Goal: Task Accomplishment & Management: Manage account settings

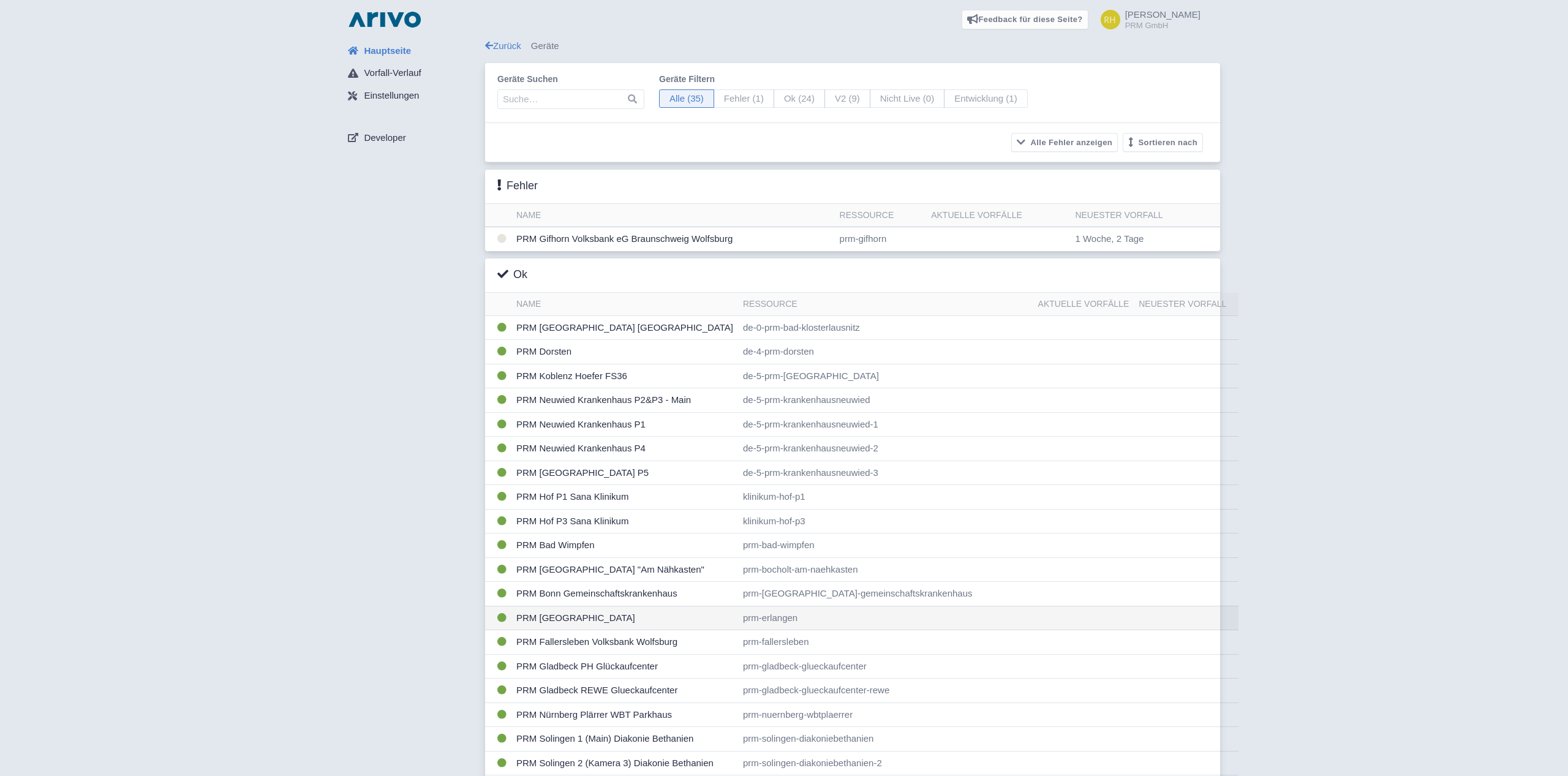
click at [525, 615] on td "PRM [GEOGRAPHIC_DATA]" at bounding box center [625, 618] width 227 height 25
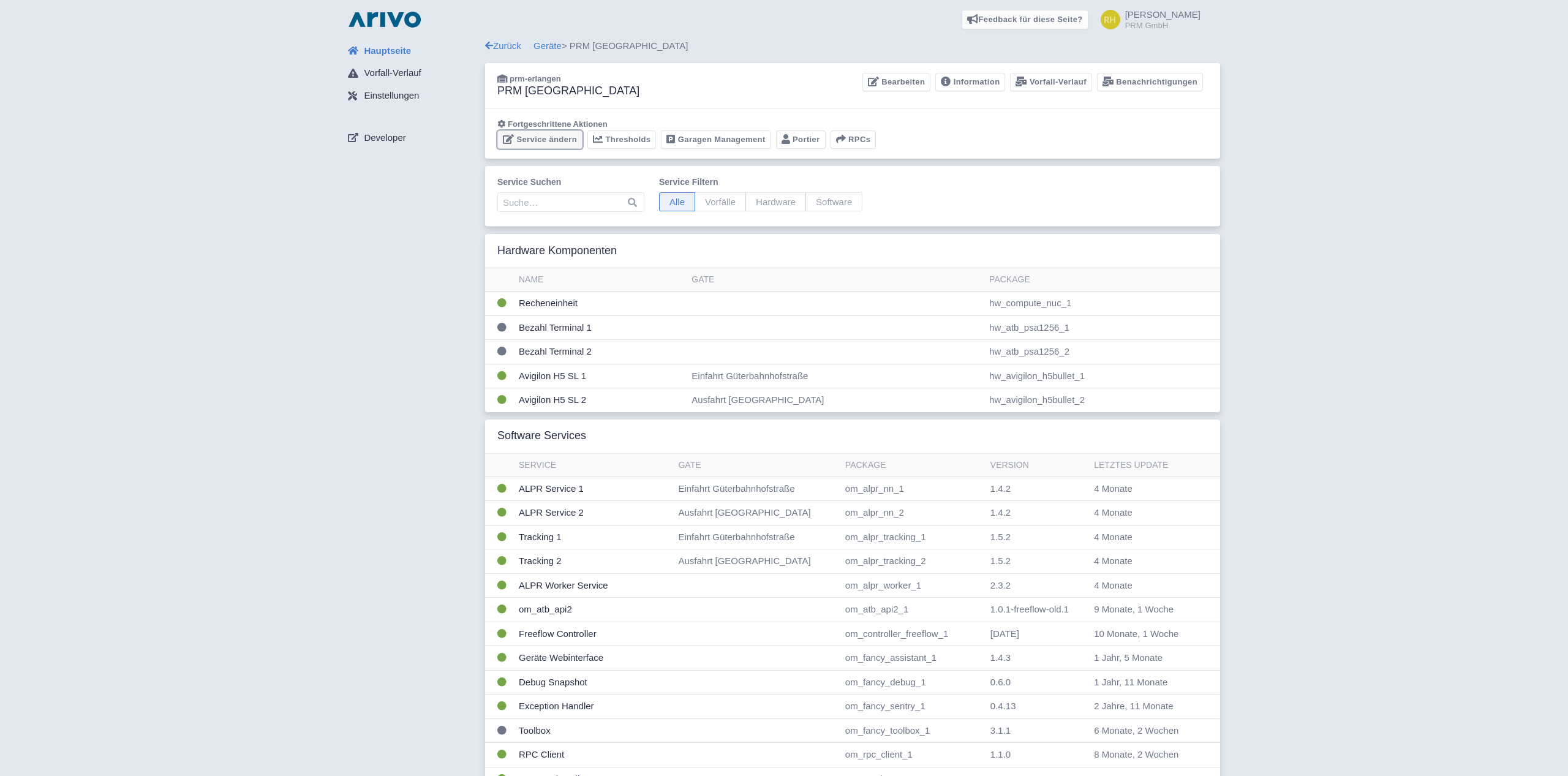
click at [523, 142] on link "Service ändern" at bounding box center [540, 140] width 85 height 19
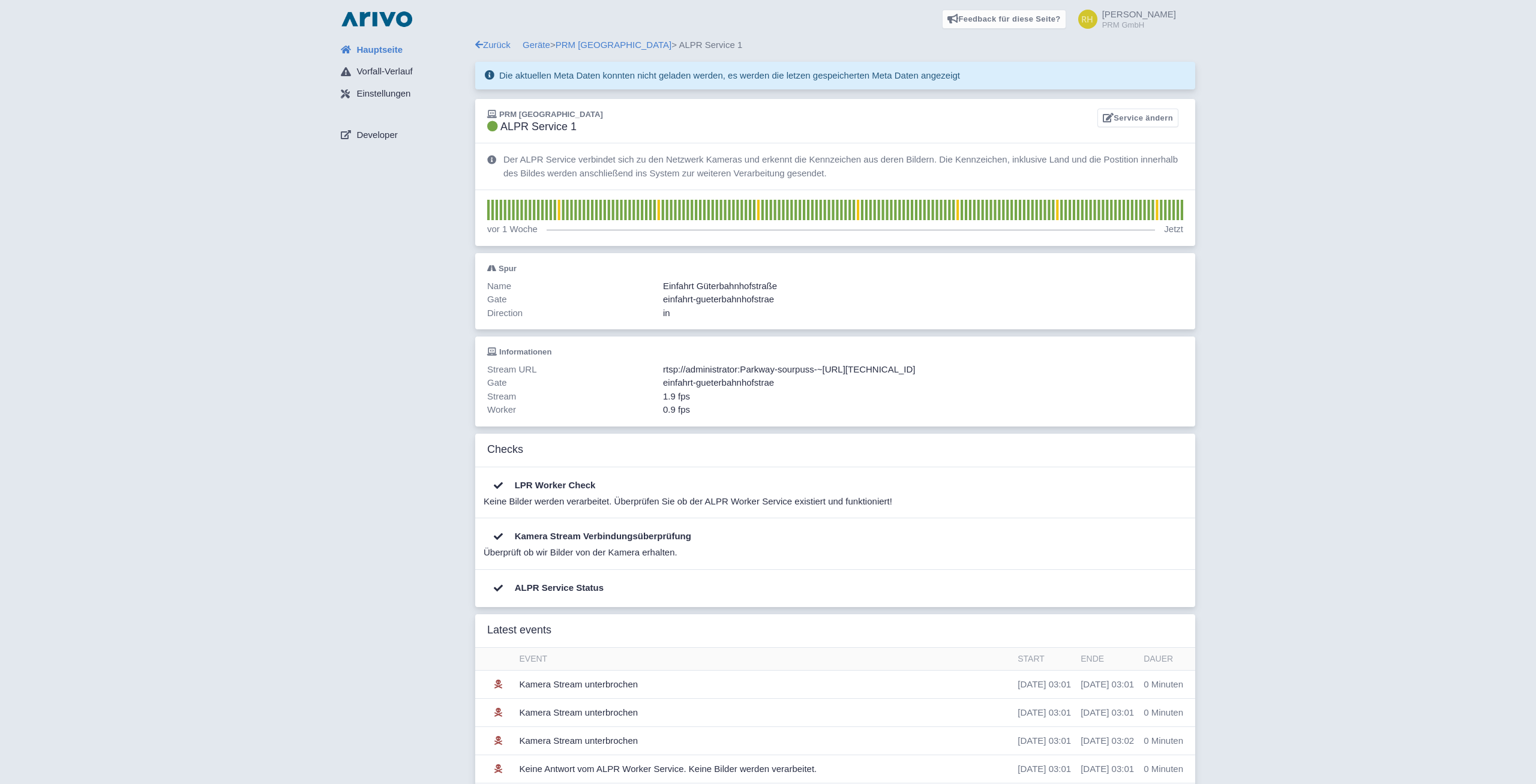
click at [720, 370] on span "rtsp://administrator:Parkway-sourpuss-~[URL][TECHNICAL_ID]" at bounding box center [789, 368] width 252 height 10
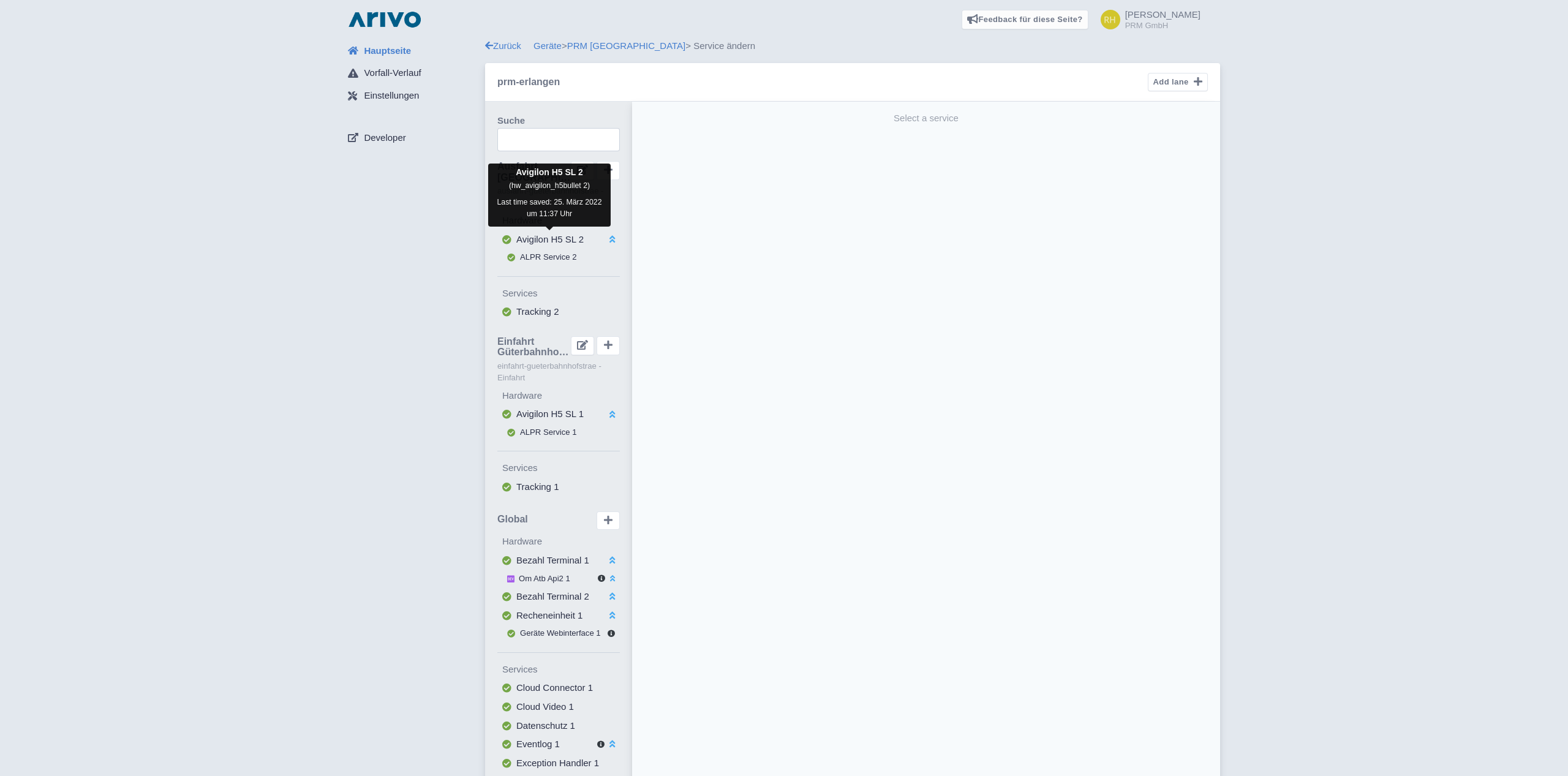
click at [534, 238] on span "Avigilon H5 SL 2" at bounding box center [550, 239] width 67 height 10
select select "205c7223-45a7-4293-bf67-88825c88a27c"
select select
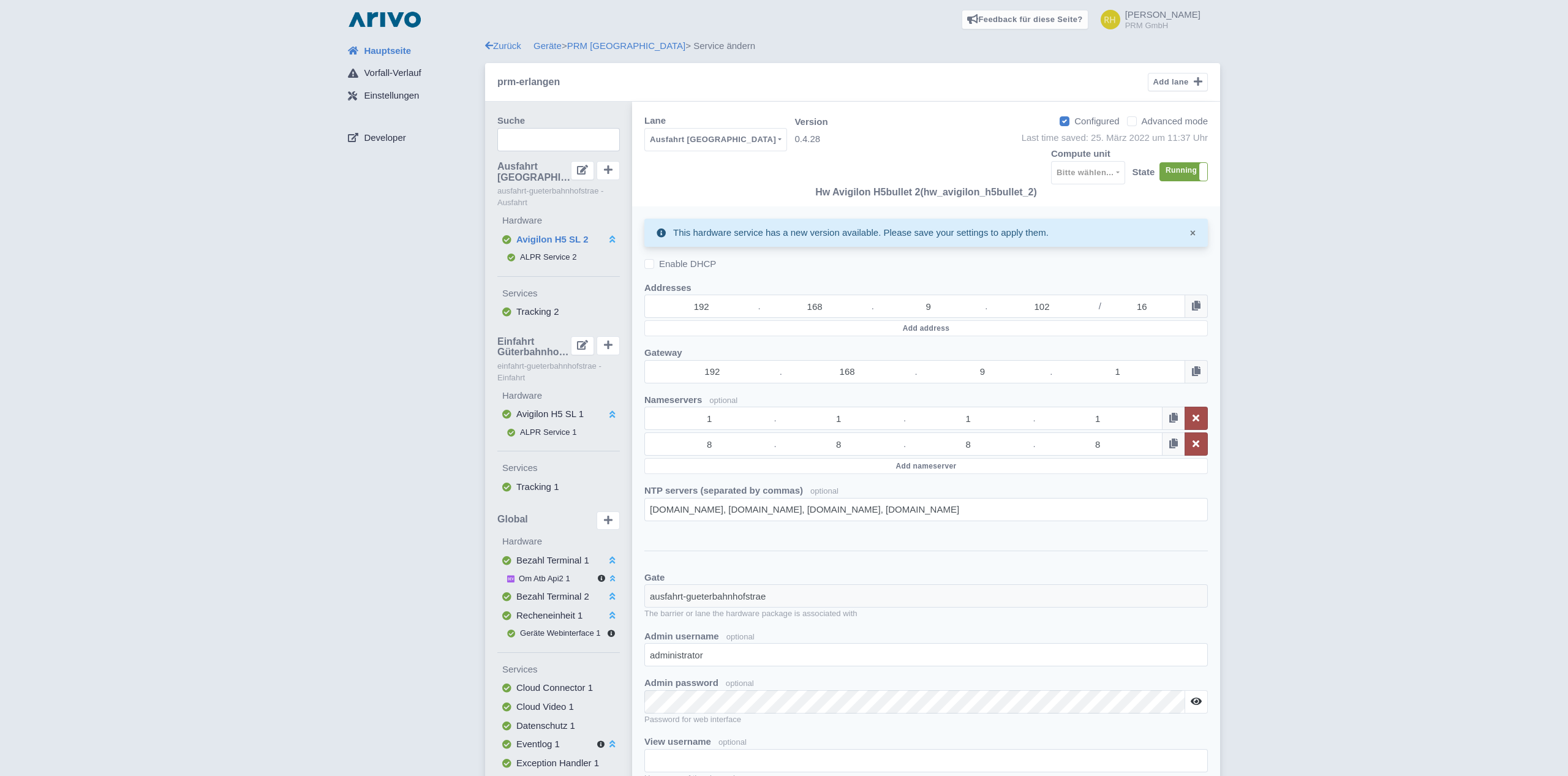
click at [1125, 122] on div "Configured Advanced mode" at bounding box center [1130, 126] width 156 height 24
click at [1141, 122] on label "Advanced mode" at bounding box center [1174, 122] width 66 height 14
click at [1141, 122] on input "Advanced mode" at bounding box center [1146, 118] width 8 height 8
checkbox input "true"
select select
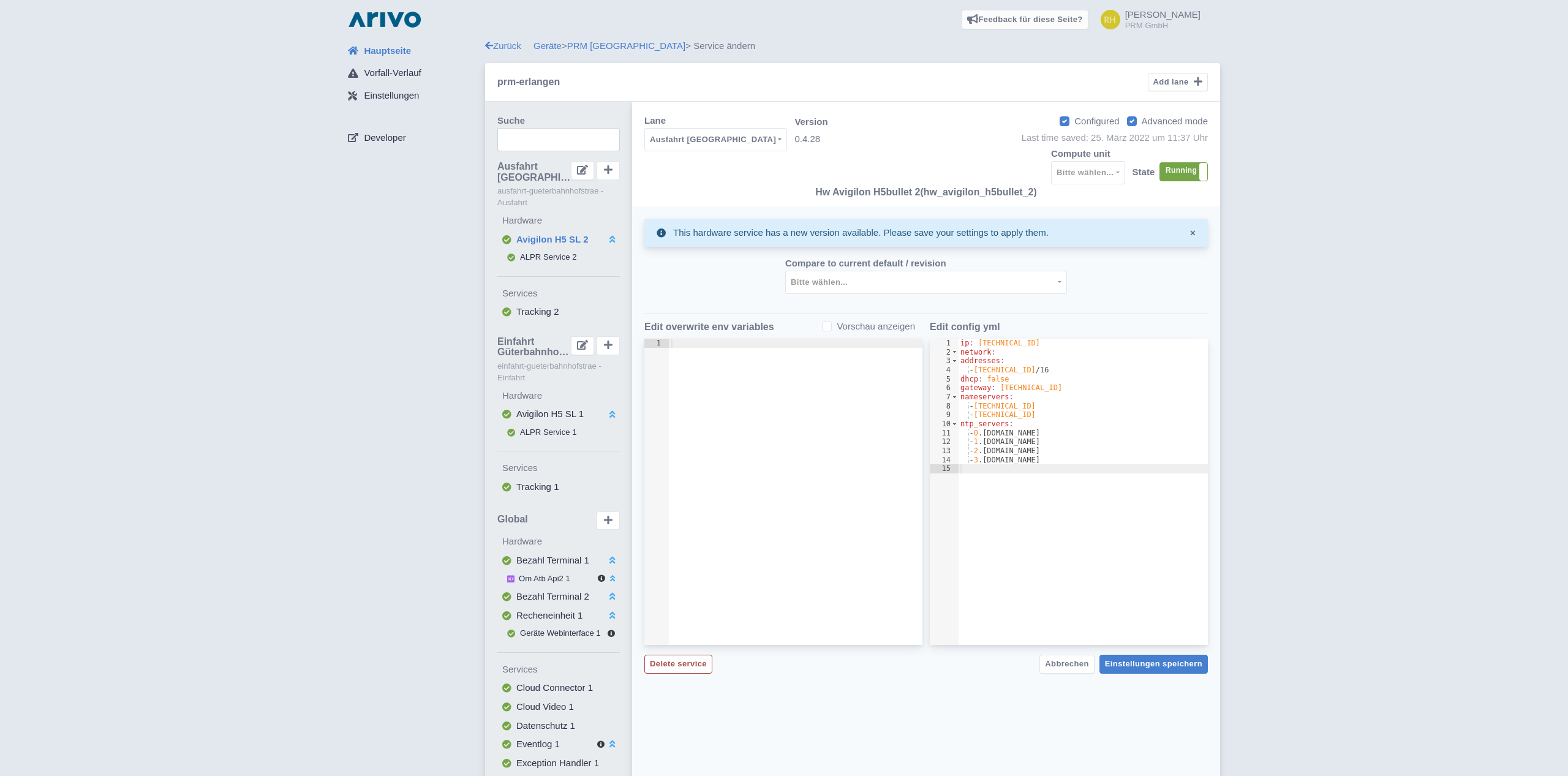
click at [1141, 122] on label "Advanced mode" at bounding box center [1174, 122] width 66 height 14
click at [1141, 122] on input "Advanced mode" at bounding box center [1146, 118] width 8 height 8
checkbox input "false"
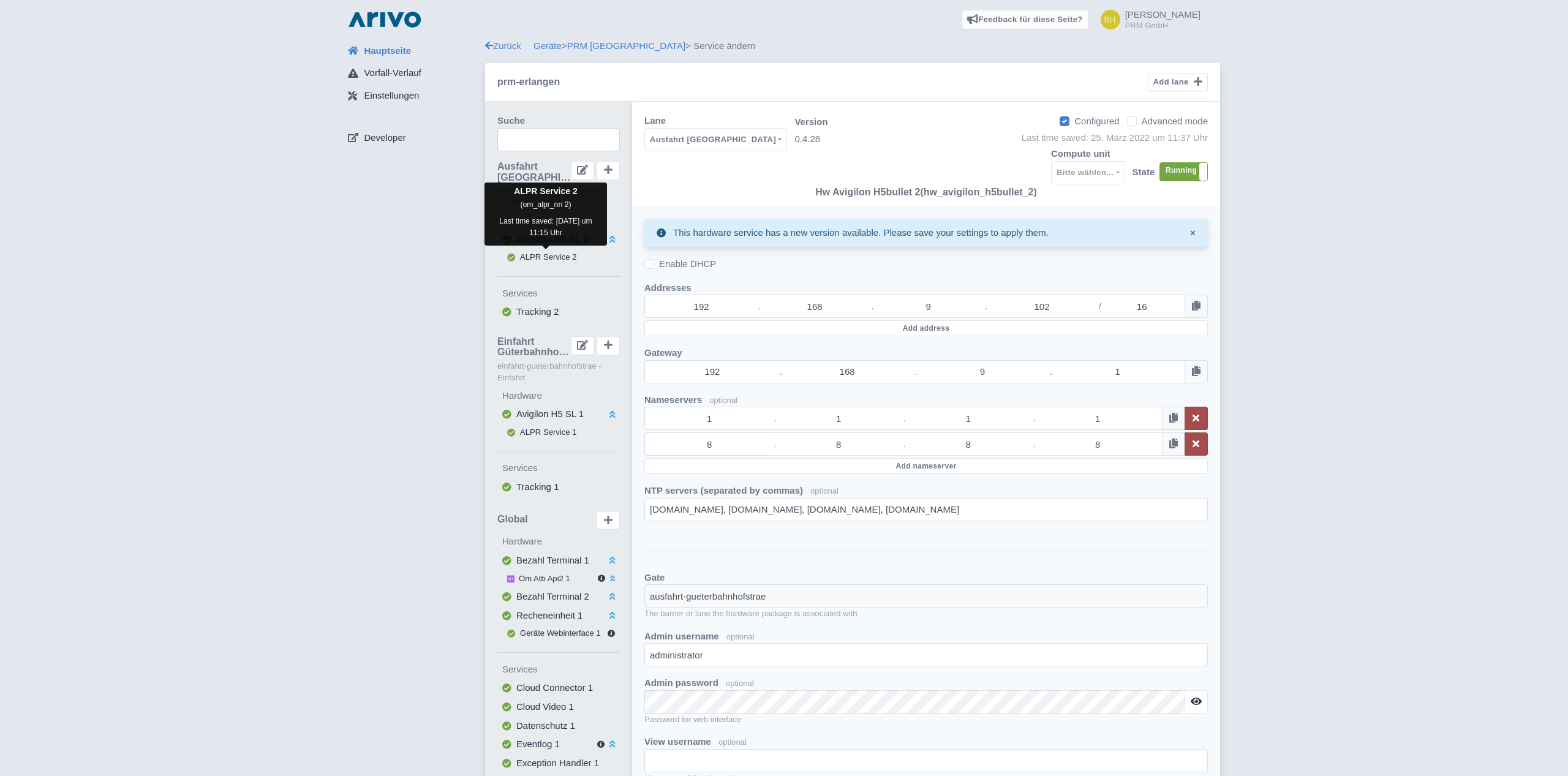
click at [546, 257] on span "ALPR Service 2" at bounding box center [548, 256] width 57 height 9
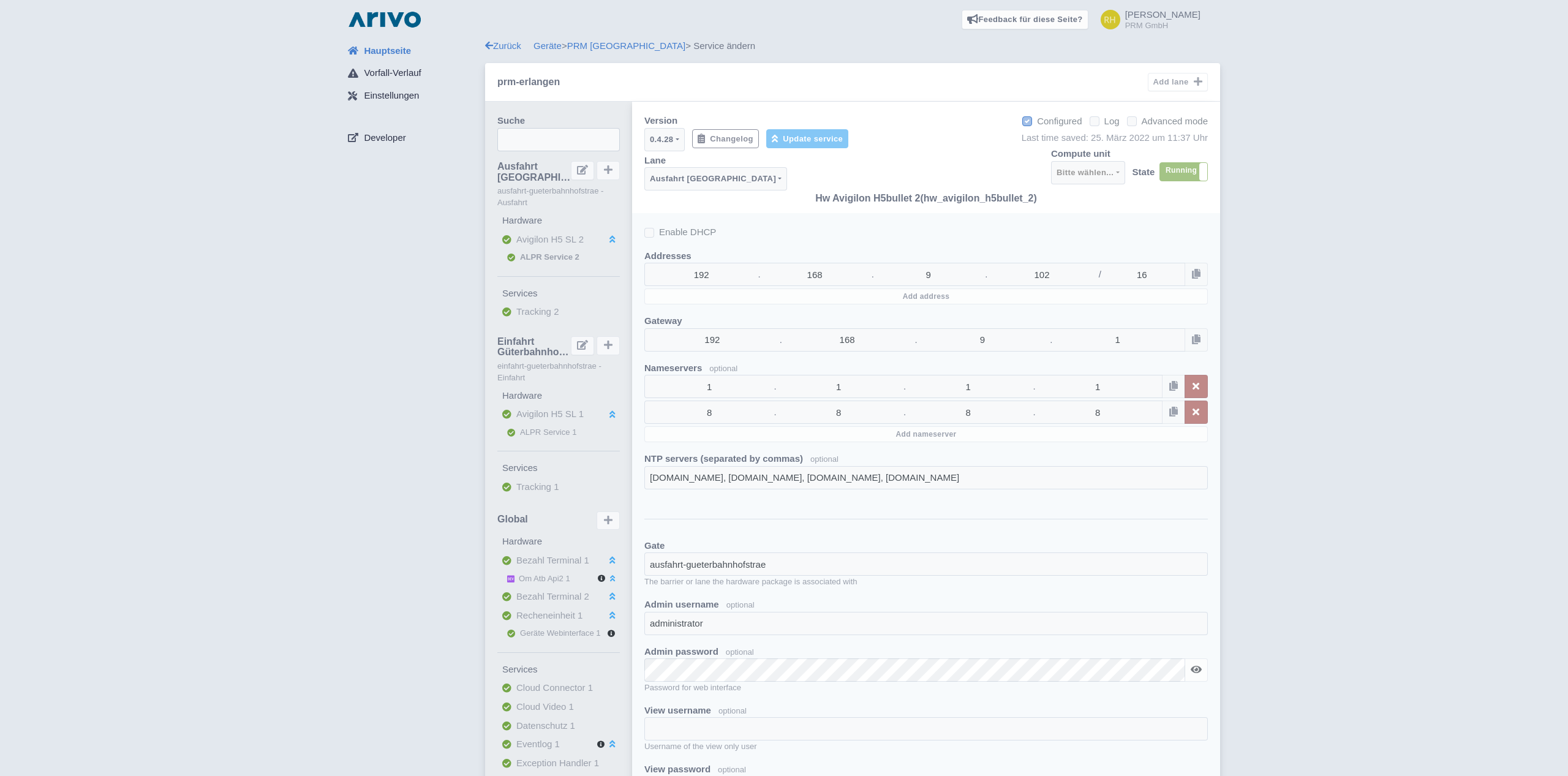
select select
select select "3e4f05f2-75bf-4524-9a83-f293ada140c9"
select select "30d4958b-fe44-485c-8510-c15ad5e0b363"
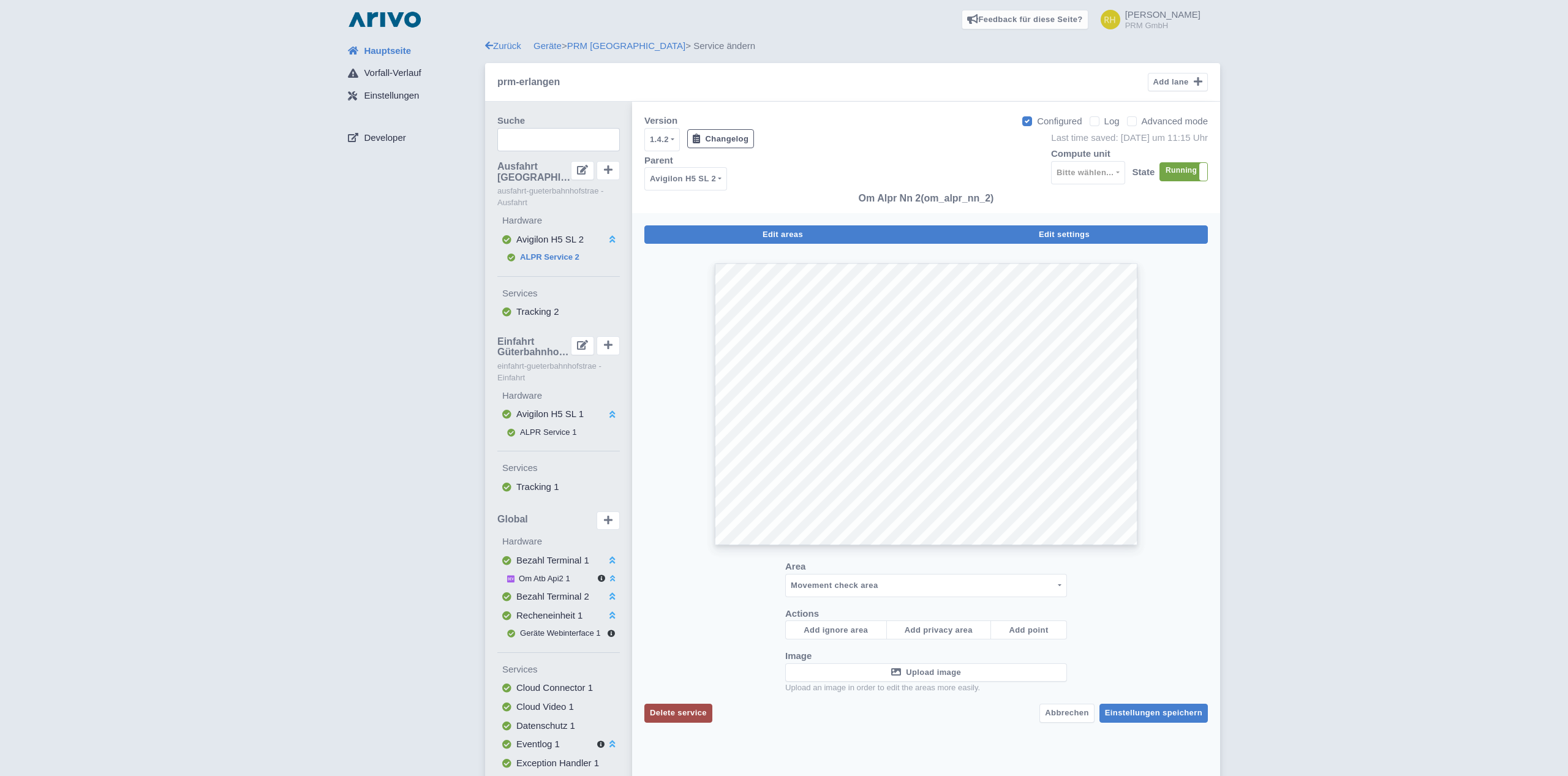
click at [1020, 231] on button "Edit settings" at bounding box center [1064, 235] width 287 height 19
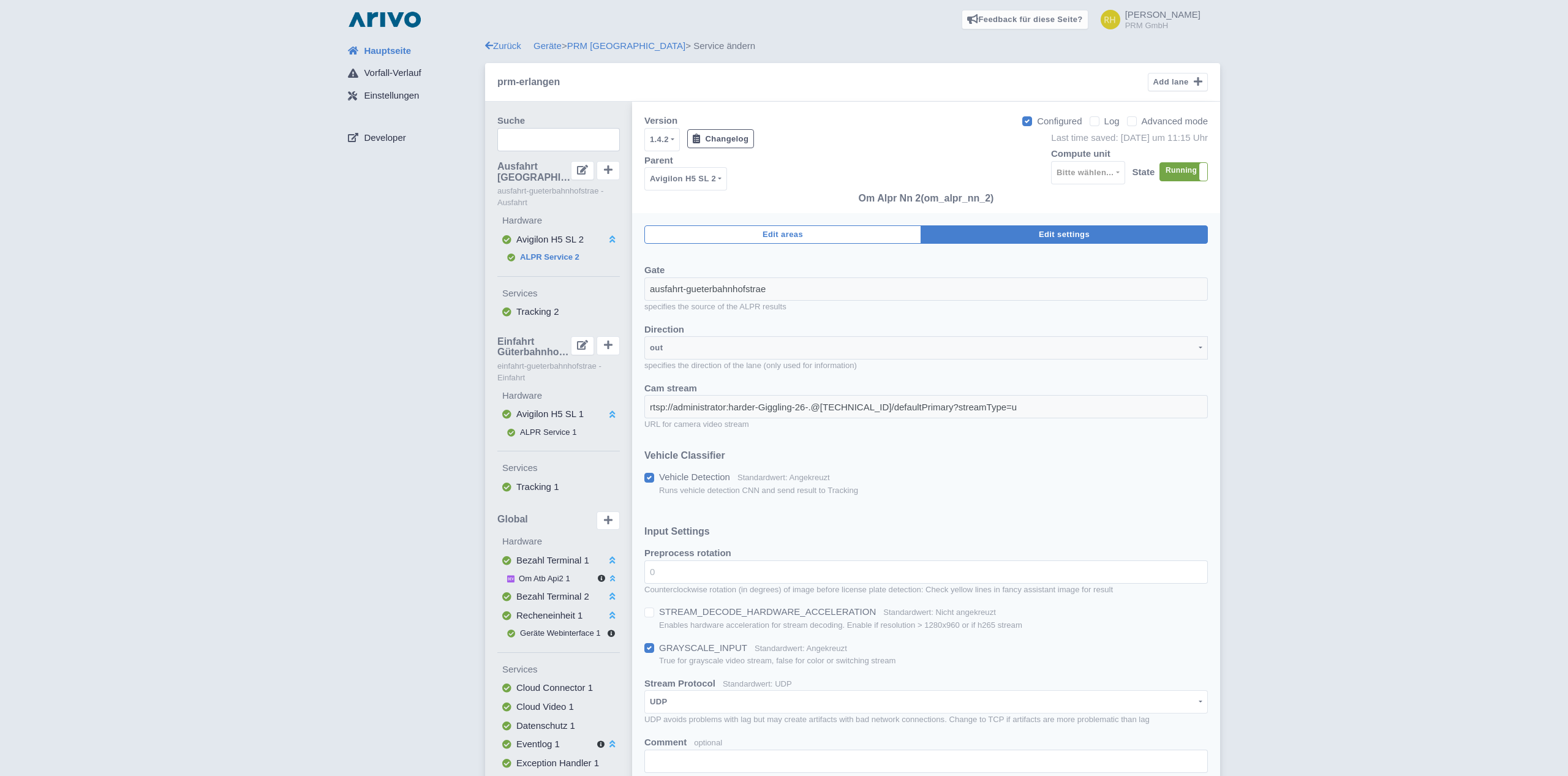
click at [1141, 123] on label "Advanced mode" at bounding box center [1174, 122] width 66 height 14
click at [1141, 122] on input "Advanced mode" at bounding box center [1146, 118] width 8 height 8
checkbox input "true"
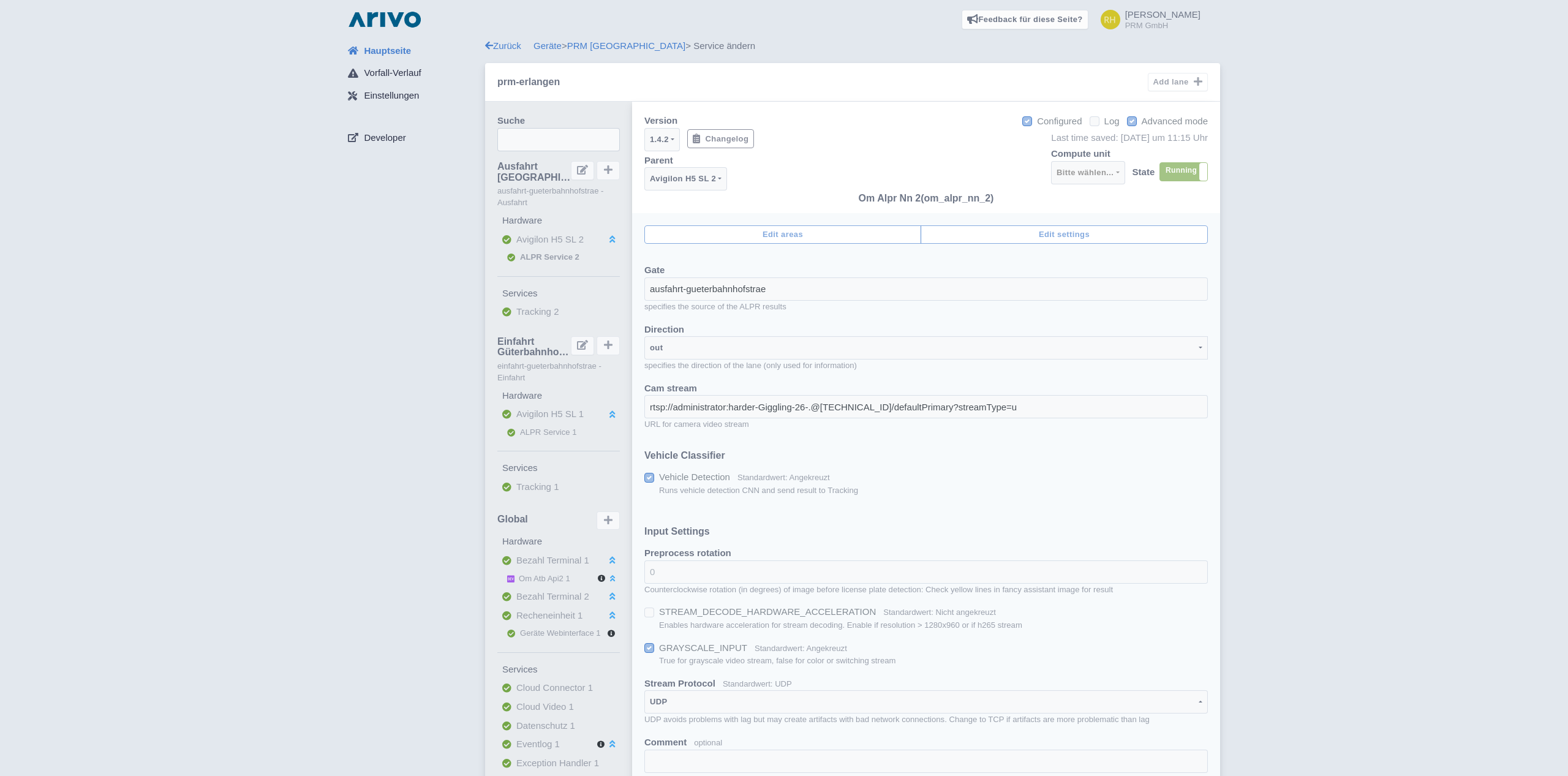
select select
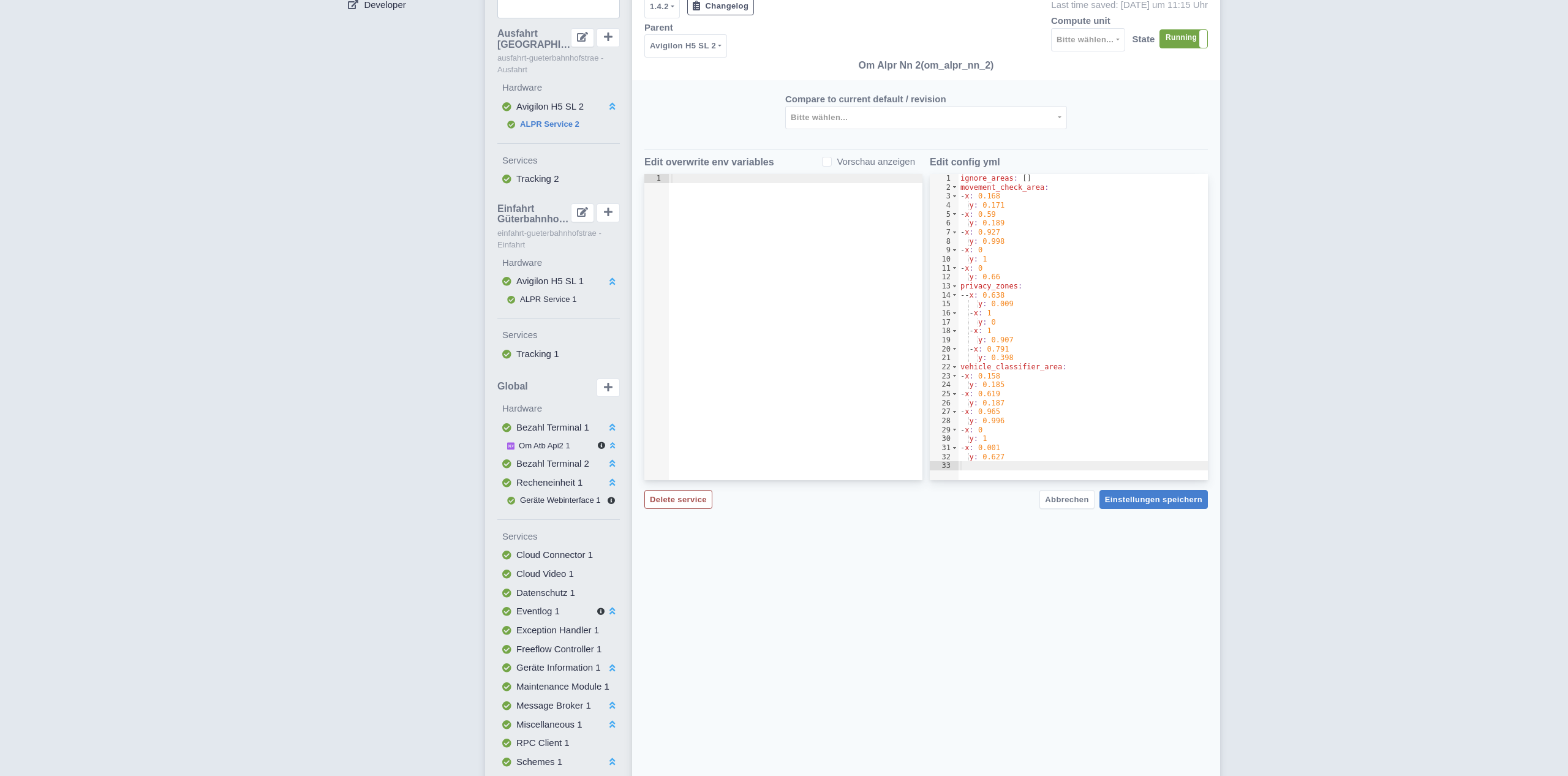
scroll to position [133, 0]
type textarea "y: 0.398"
click at [1021, 361] on div "ignore_areas : [ ] movement_check_area : - x : 0.168 y : 0.171 - x : 0.59 y : 0…" at bounding box center [1083, 336] width 250 height 324
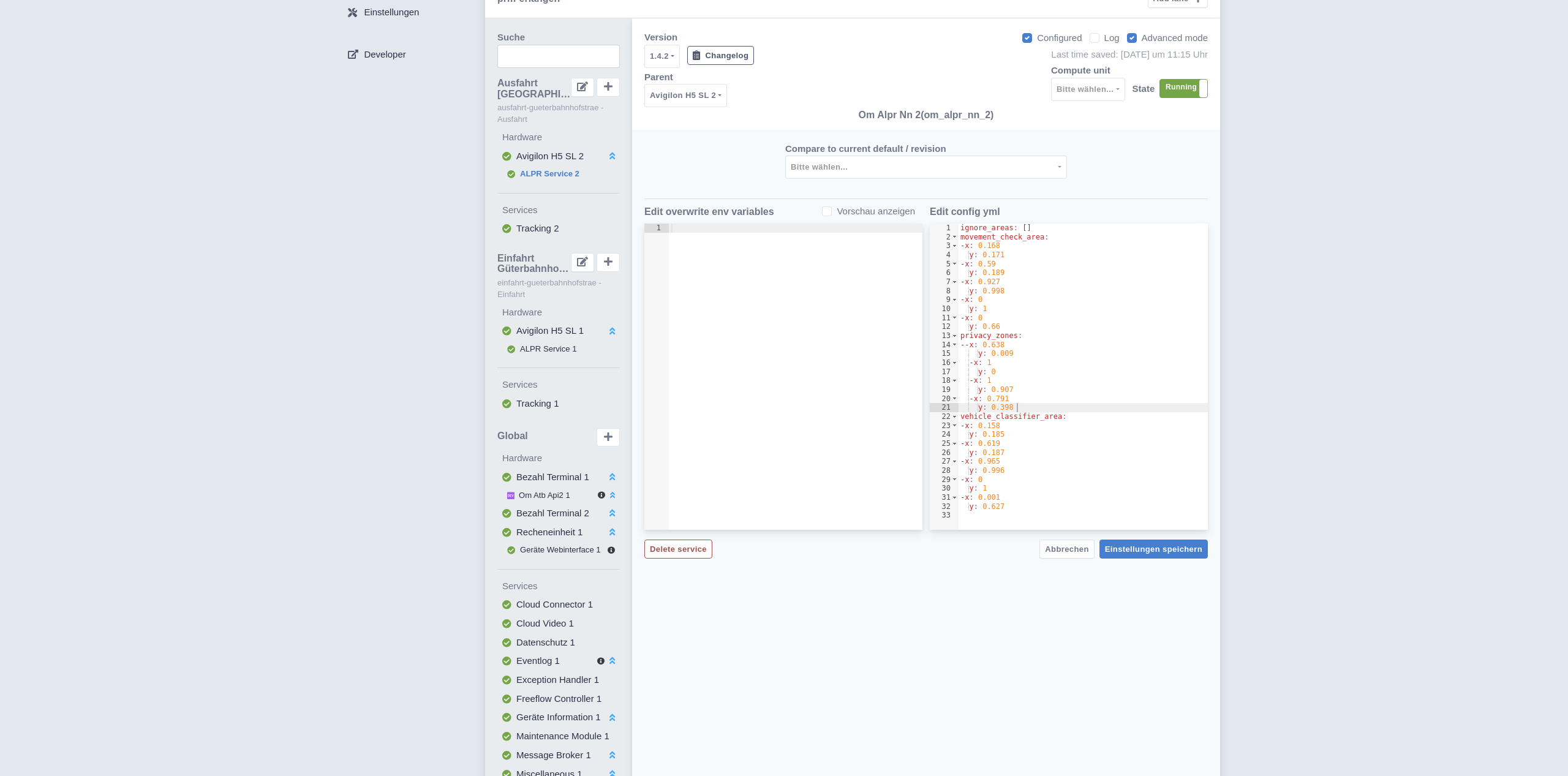
scroll to position [69, 0]
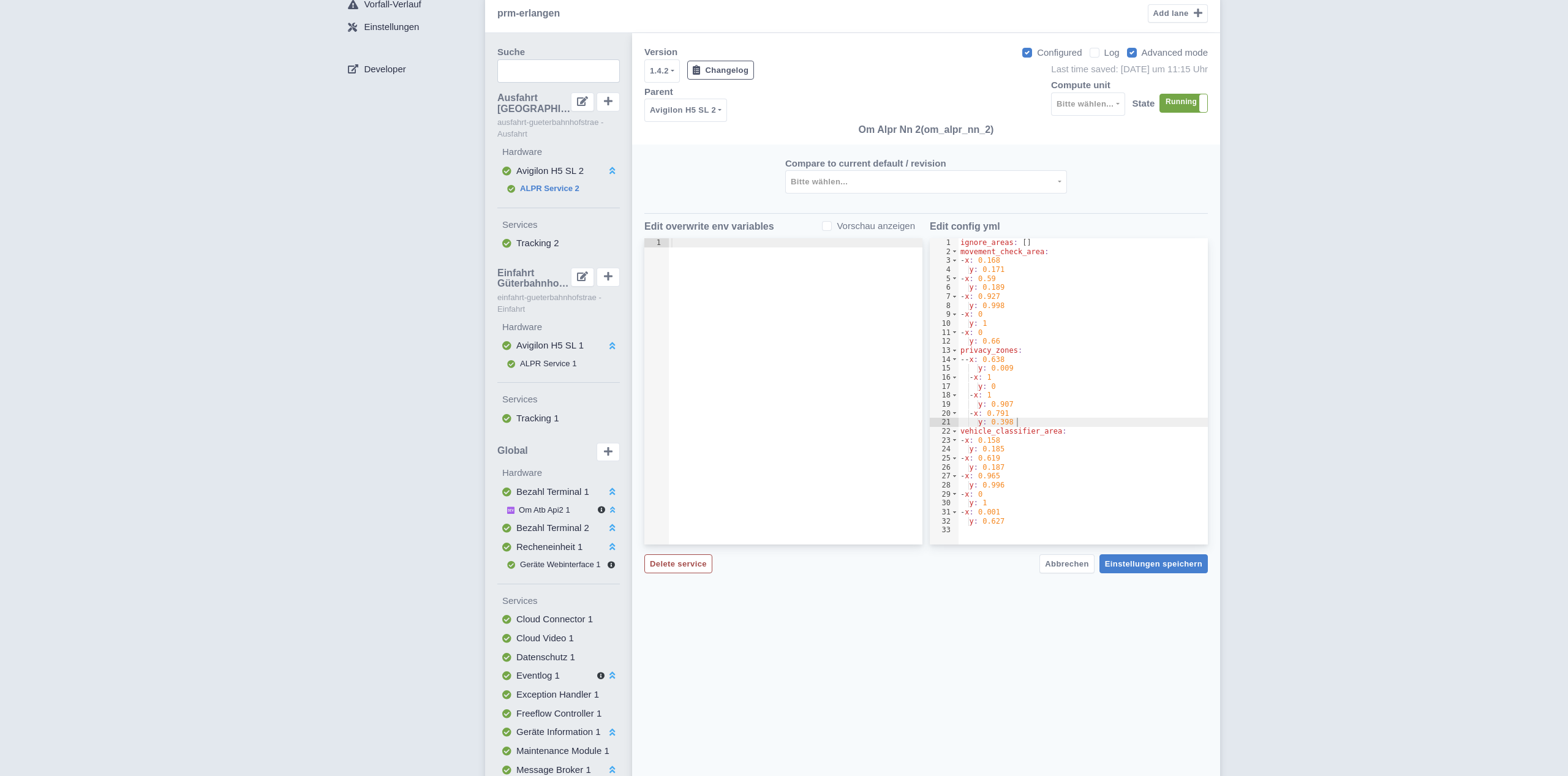
click at [1104, 54] on label "Log" at bounding box center [1112, 53] width 15 height 14
click at [1104, 54] on input "Log" at bounding box center [1109, 49] width 8 height 8
checkbox input "true"
select select "2: '100'"
select select "2: '5'"
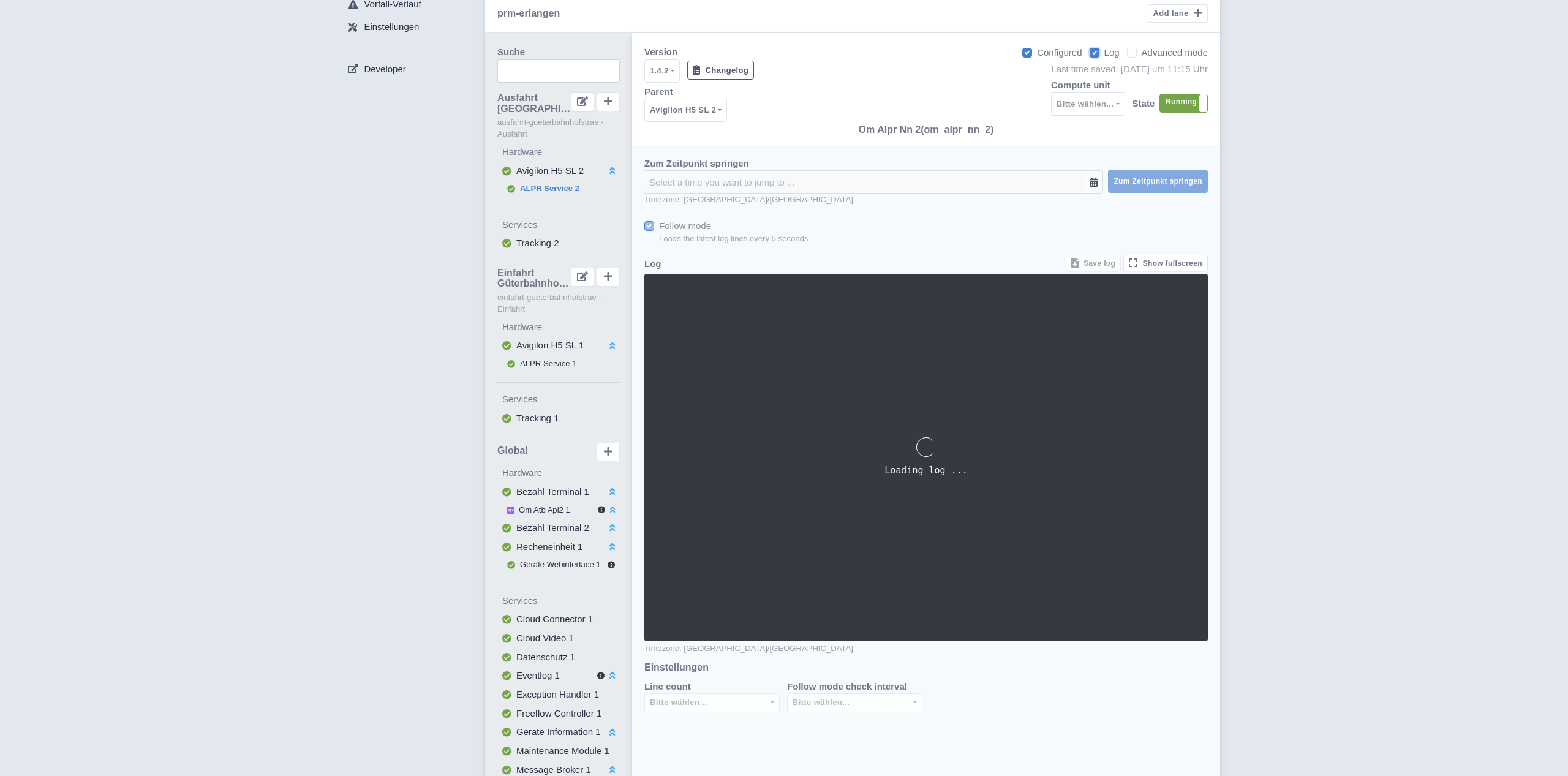
checkbox input "false"
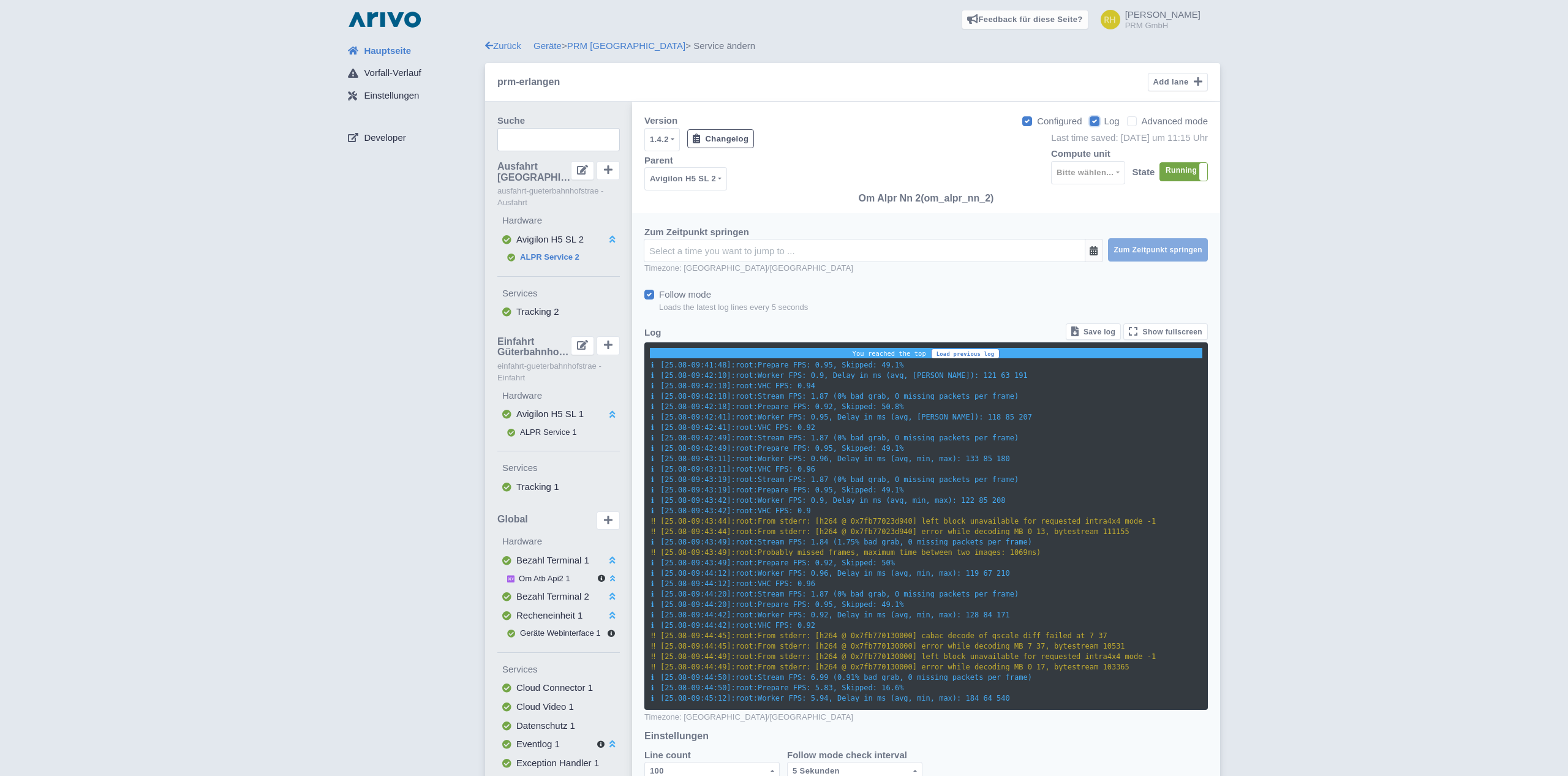
scroll to position [705, 0]
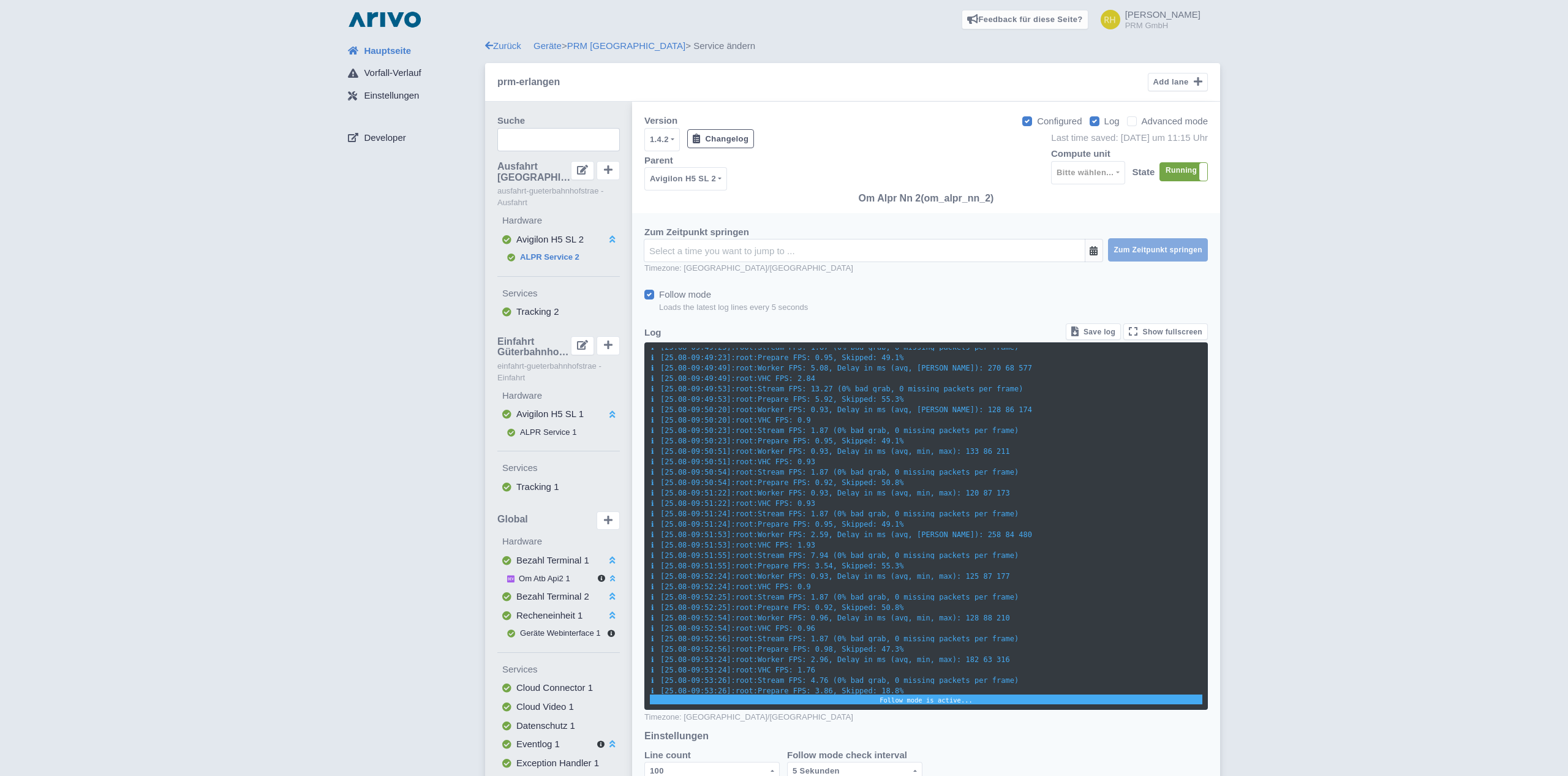
click at [1104, 122] on label "Log" at bounding box center [1112, 122] width 15 height 14
click at [1104, 122] on input "Log" at bounding box center [1109, 118] width 8 height 8
checkbox input "false"
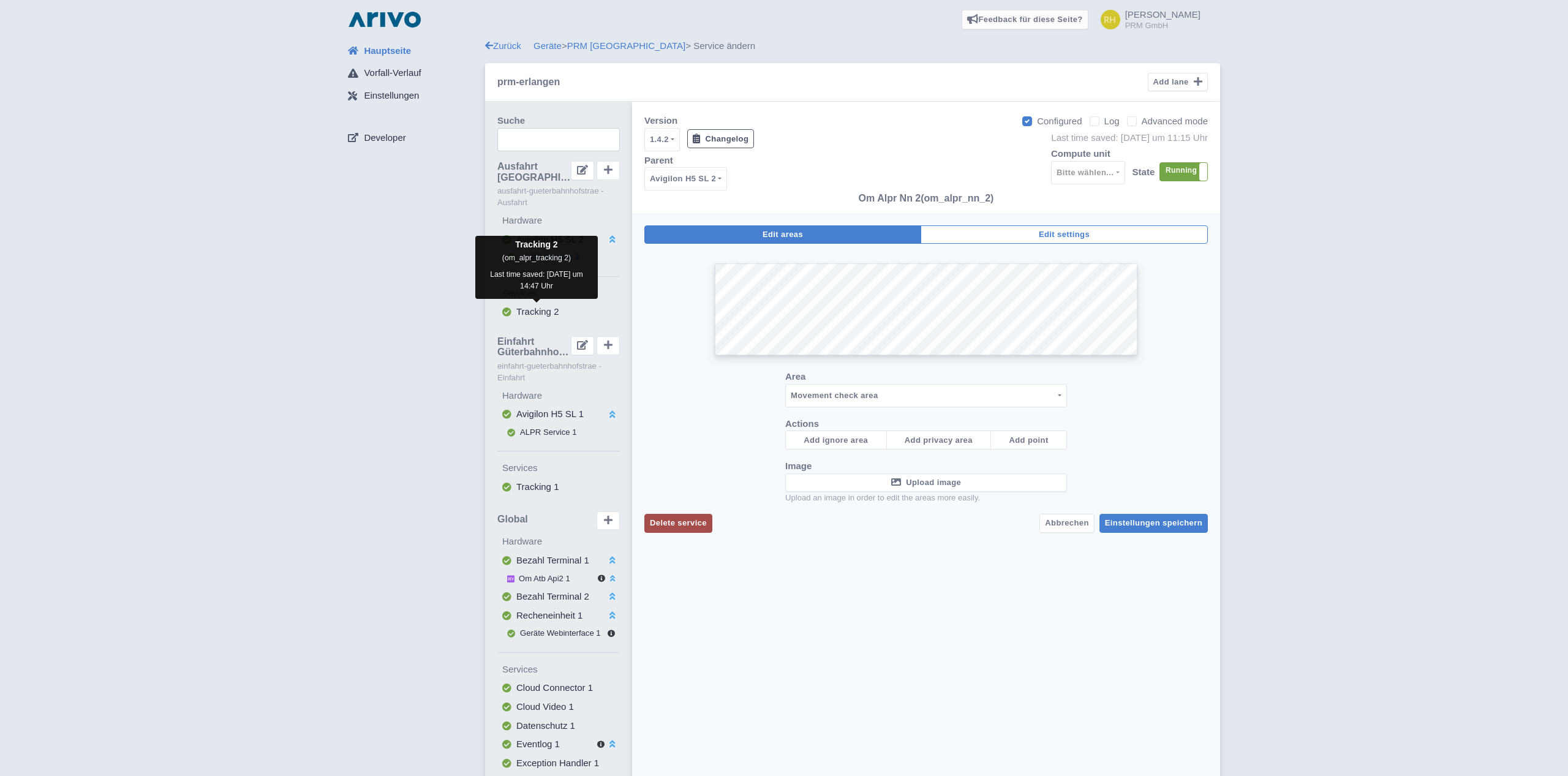
click at [532, 313] on span "Tracking 2" at bounding box center [538, 311] width 43 height 10
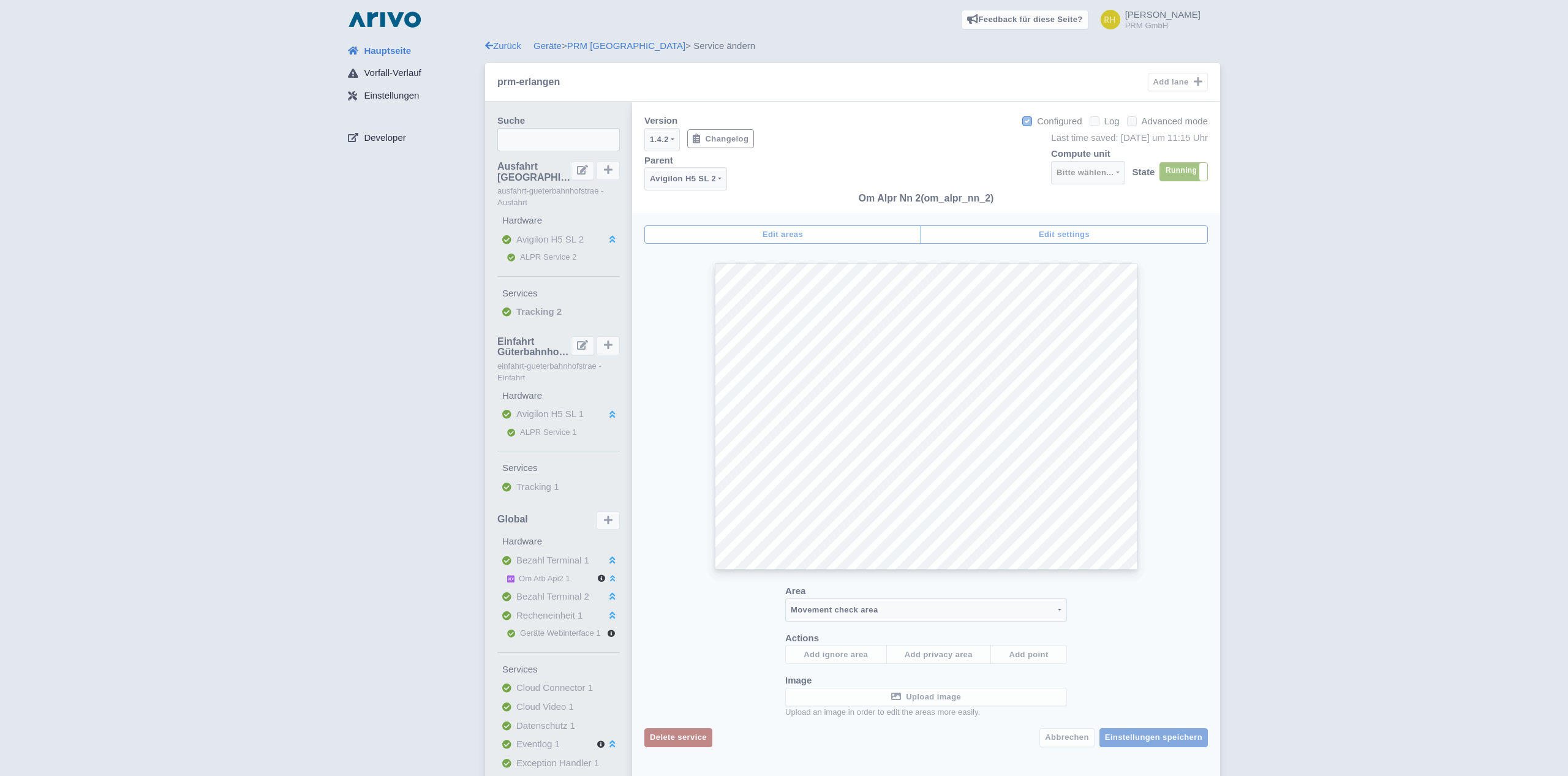
select select
select select "0c19f1e8-05f5-4d84-9b87-27048b6f4cae"
select select "205c7223-45a7-4293-bf67-88825c88a27c"
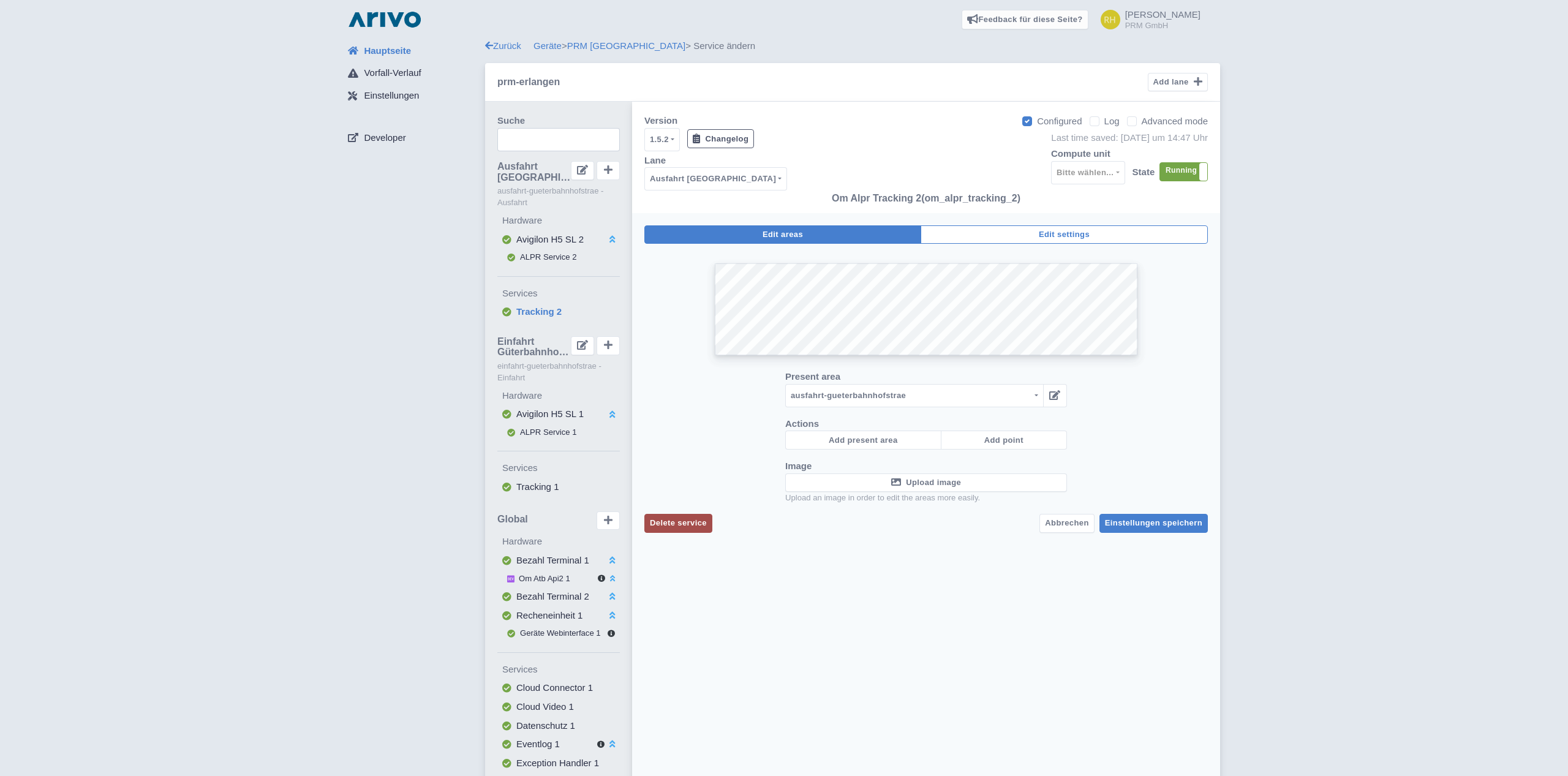
click at [1104, 124] on label "Log" at bounding box center [1112, 122] width 15 height 14
click at [1104, 122] on input "Log" at bounding box center [1109, 118] width 8 height 8
checkbox input "true"
select select "2: '100'"
select select "2: '5'"
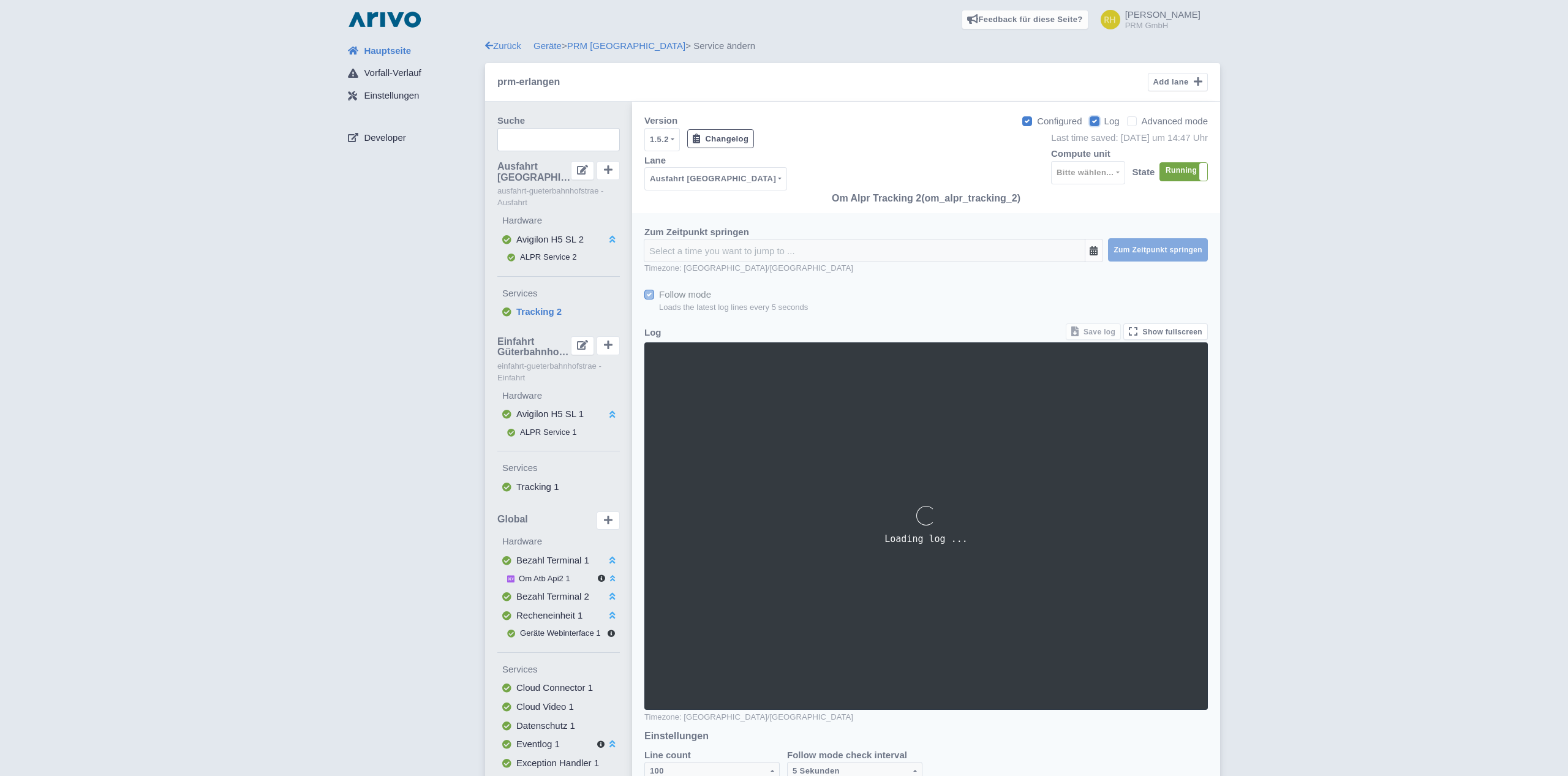
scroll to position [601, 0]
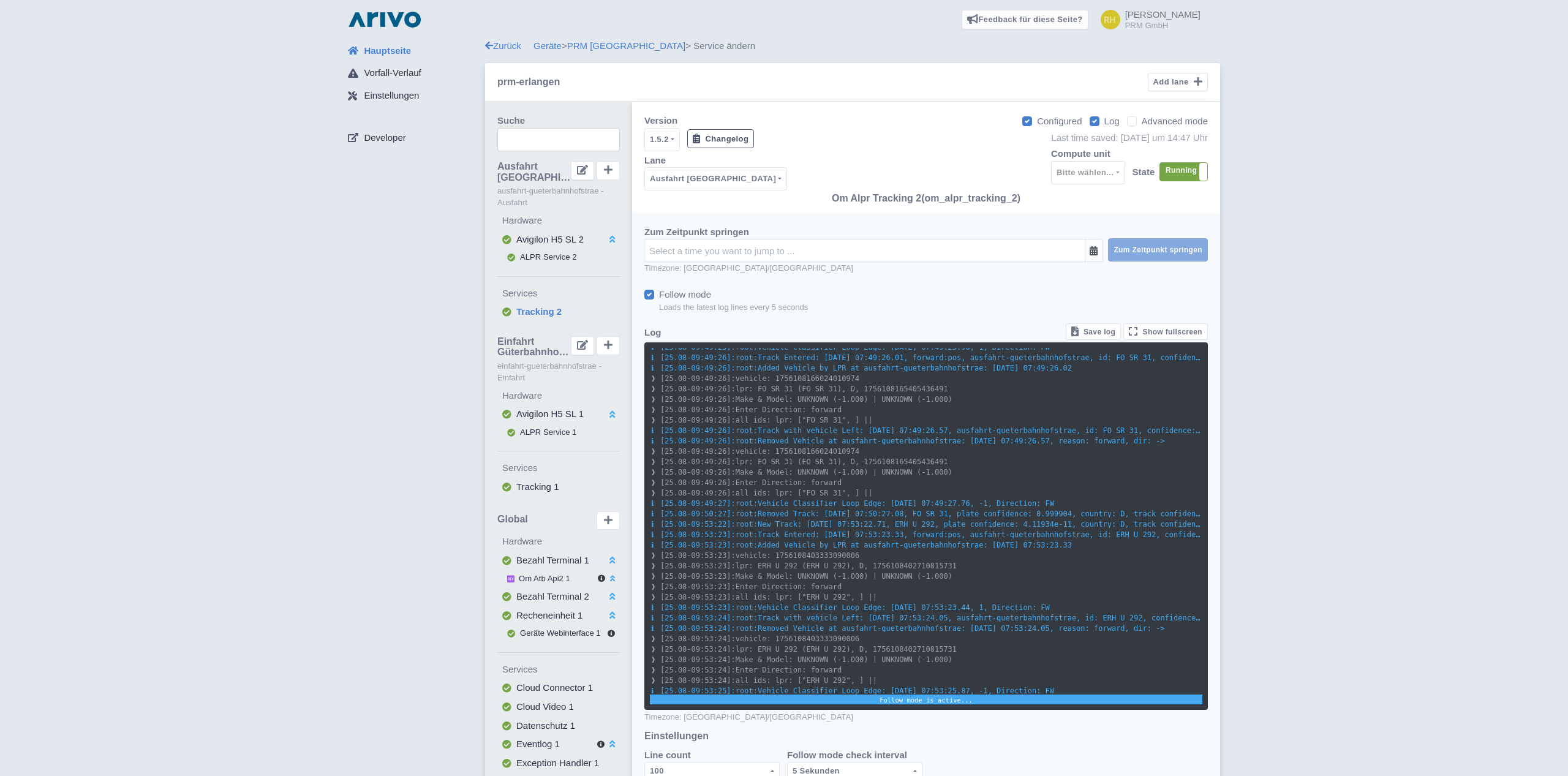
click at [1104, 123] on label "Log" at bounding box center [1112, 122] width 15 height 14
click at [1104, 122] on input "Log" at bounding box center [1109, 118] width 8 height 8
checkbox input "false"
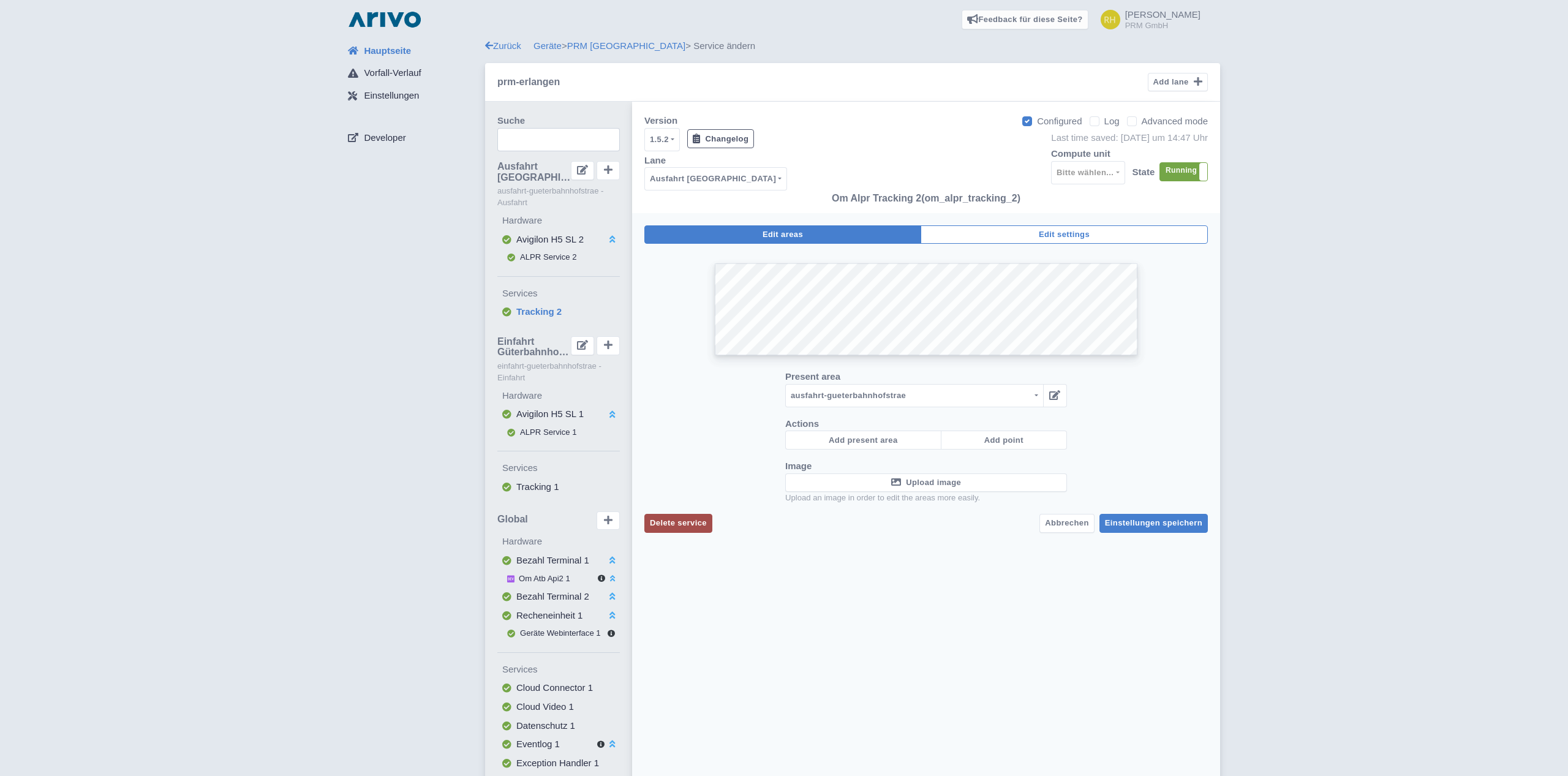
click at [1141, 123] on label "Advanced mode" at bounding box center [1174, 122] width 66 height 14
click at [1141, 122] on input "Advanced mode" at bounding box center [1146, 118] width 8 height 8
checkbox input "true"
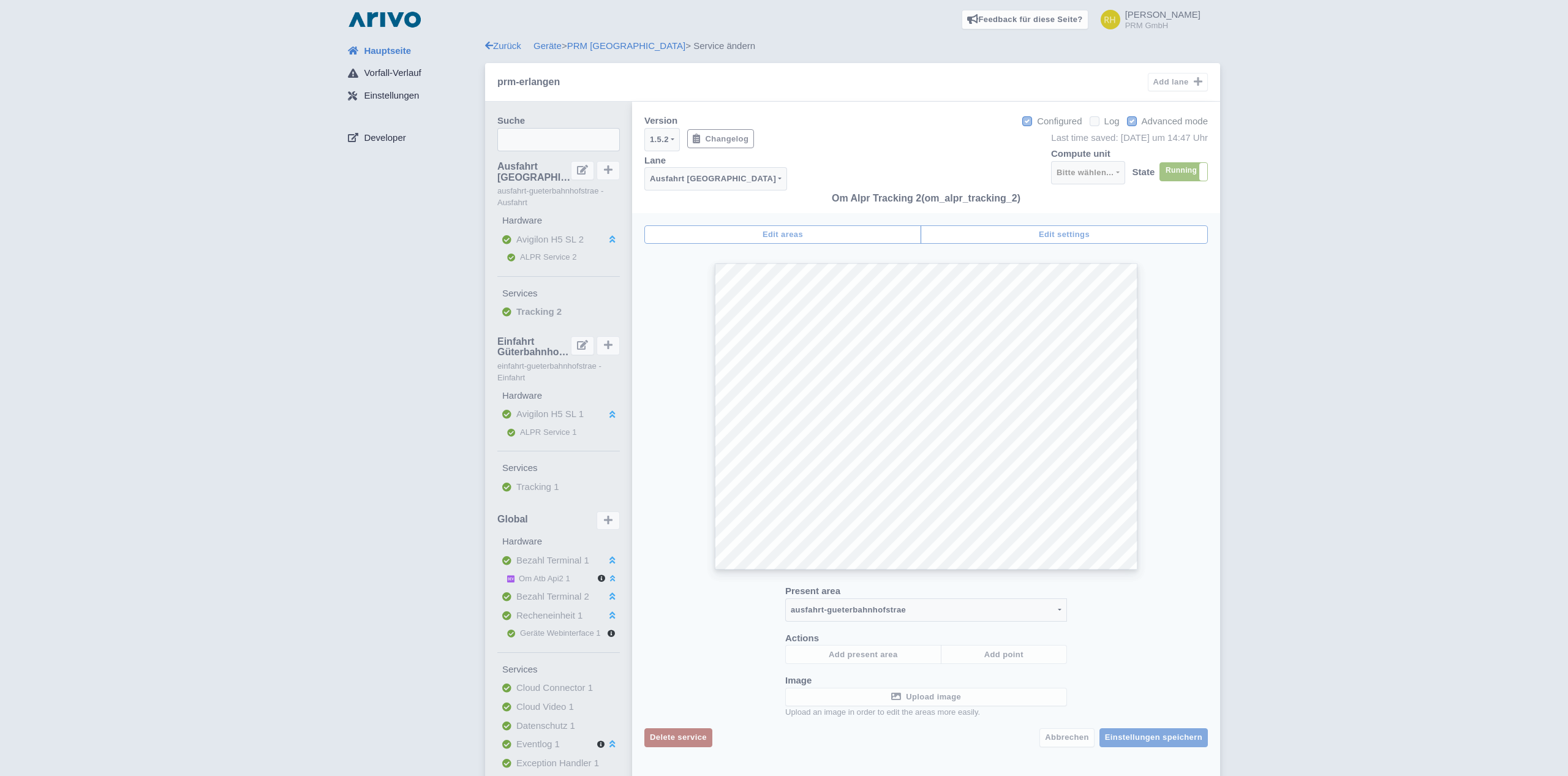
select select
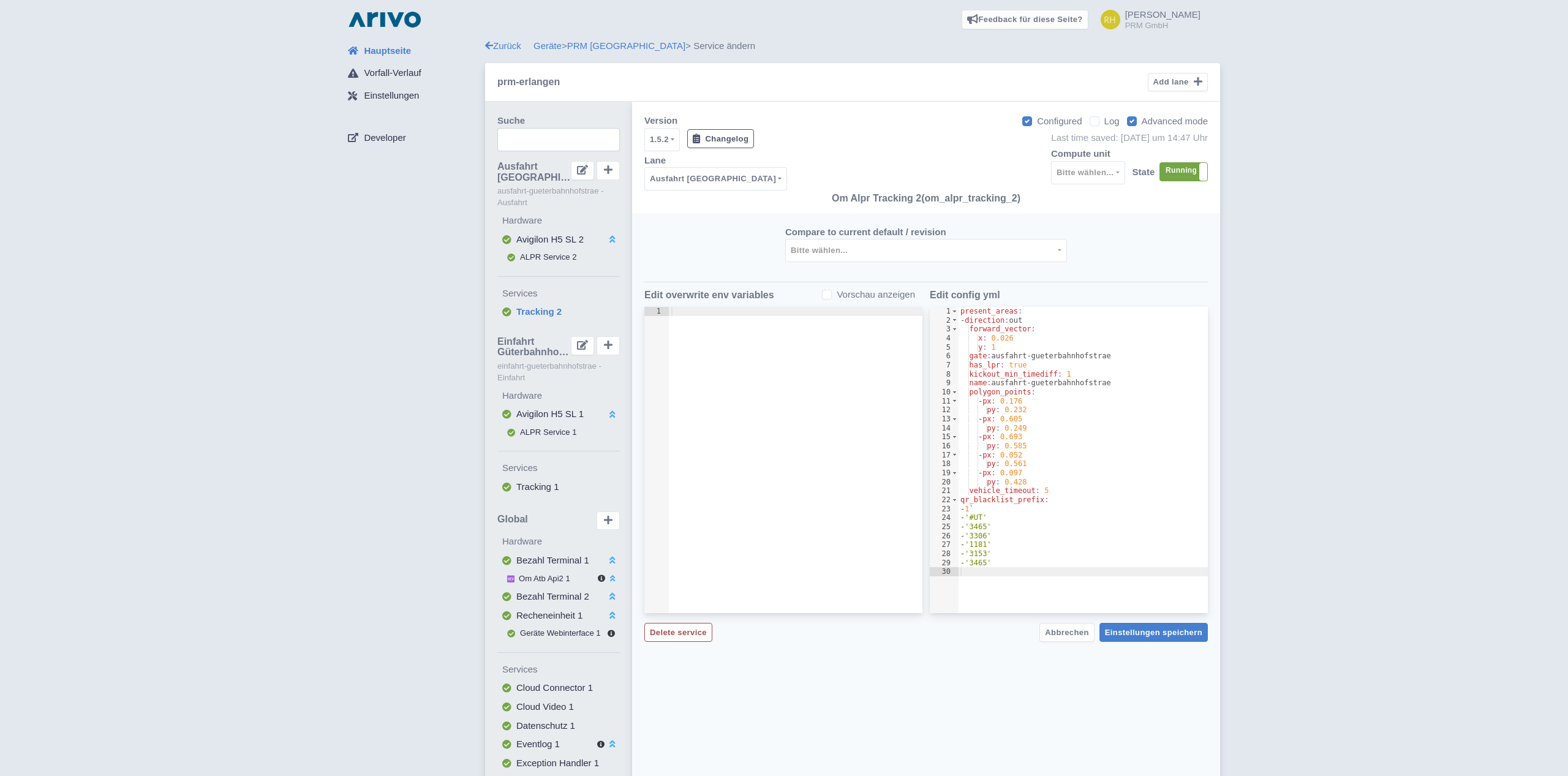
type textarea "py: 0.232"
click at [1118, 411] on div "present_areas : - direction : out forward_vector : x : 0.026 y : 1 gate : ausfa…" at bounding box center [1083, 469] width 250 height 324
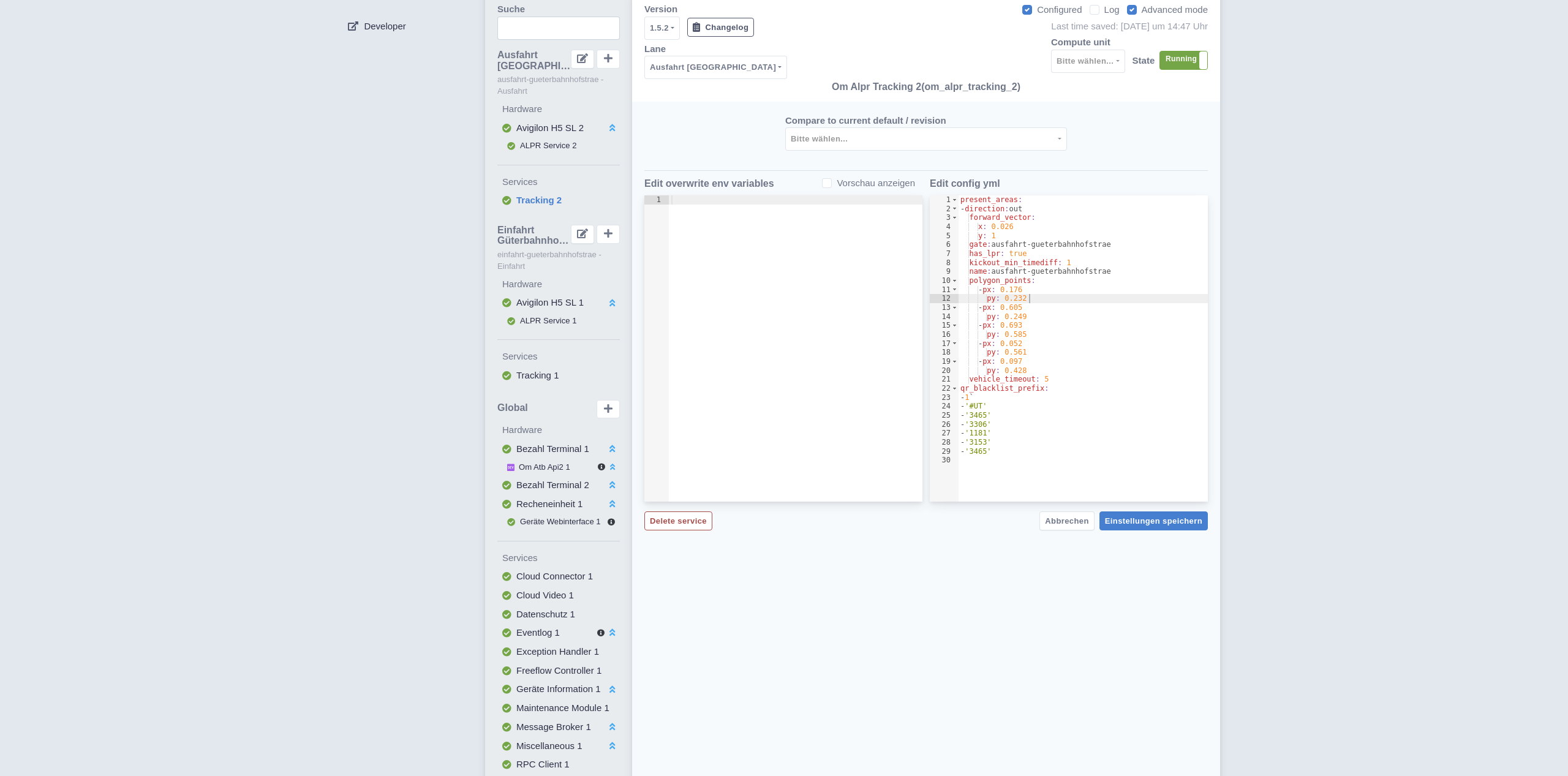
scroll to position [170, 0]
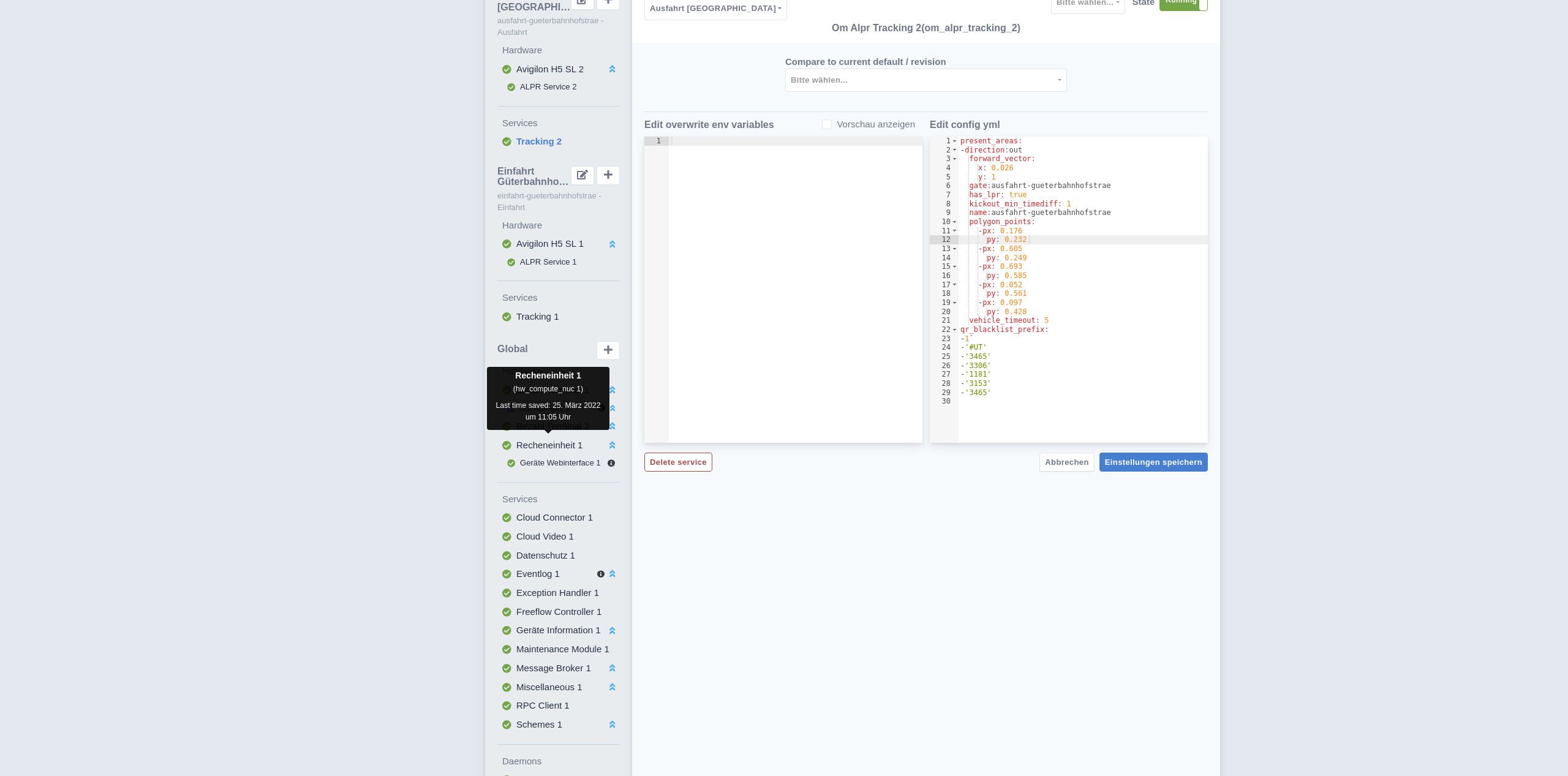
click at [541, 443] on span "Recheneinheit 1" at bounding box center [549, 444] width 66 height 10
select select
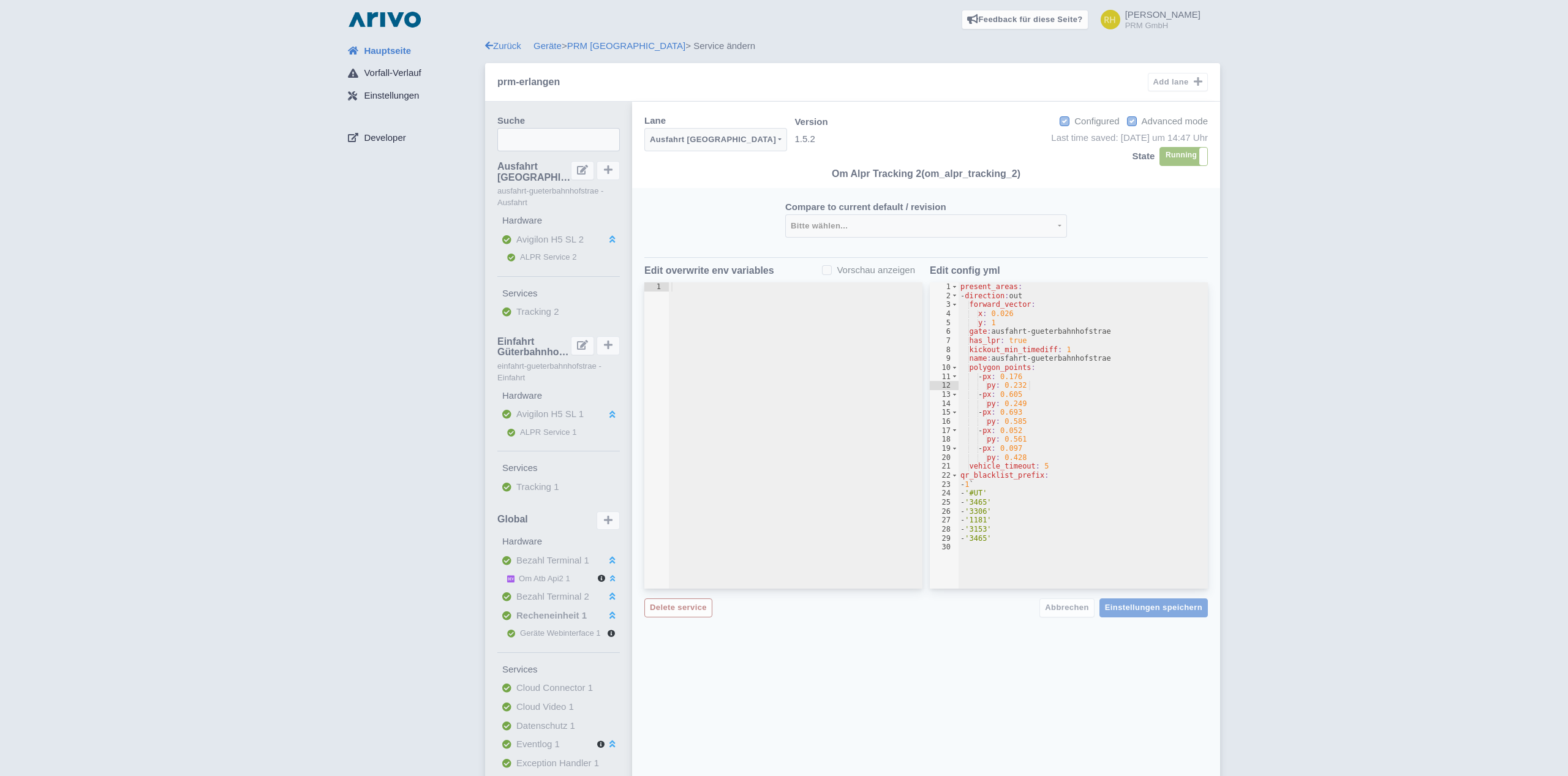
select select "0"
select select
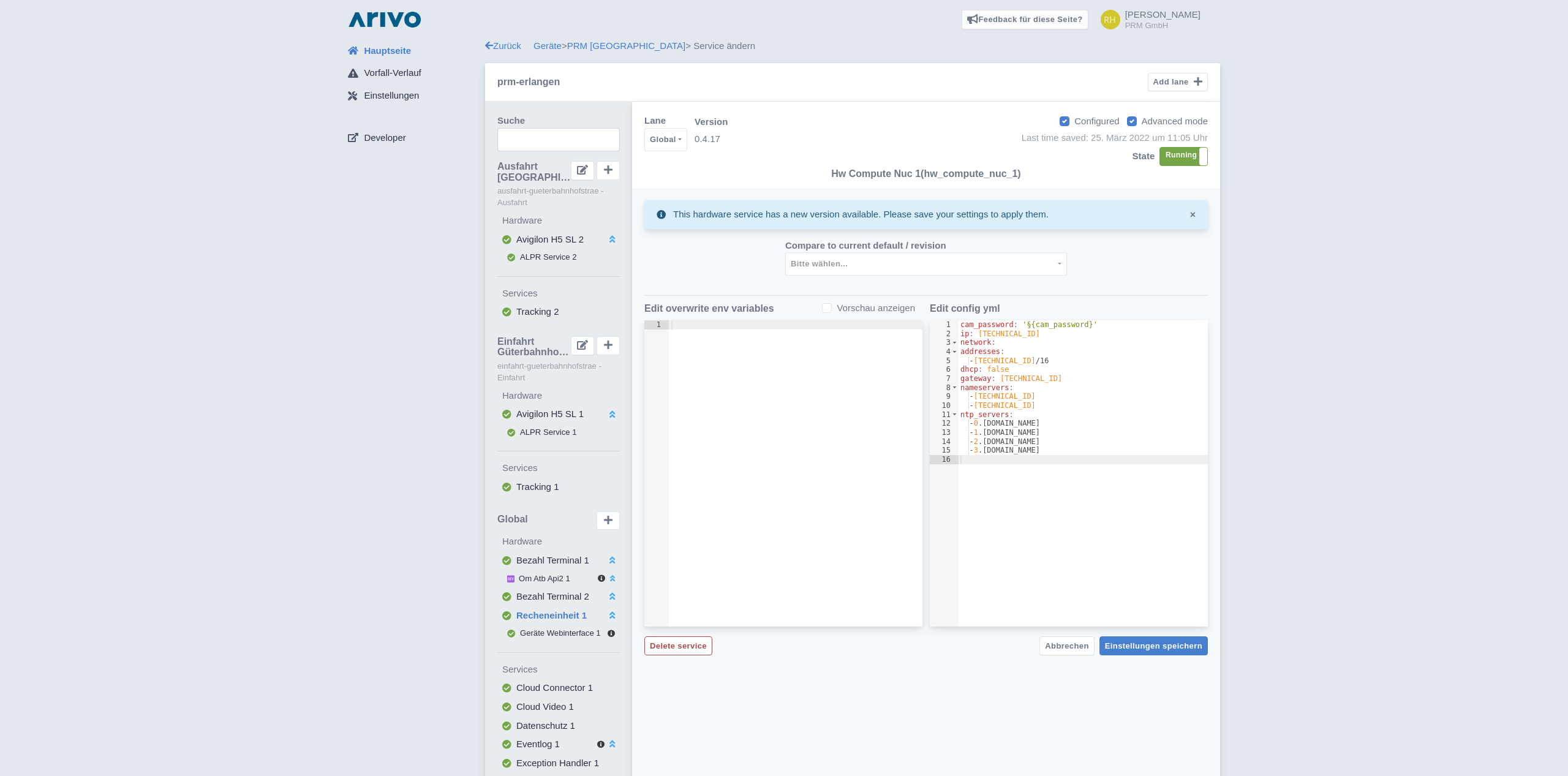
click at [1141, 124] on label "Advanced mode" at bounding box center [1174, 122] width 66 height 14
click at [1141, 122] on input "Advanced mode" at bounding box center [1146, 118] width 8 height 8
checkbox input "false"
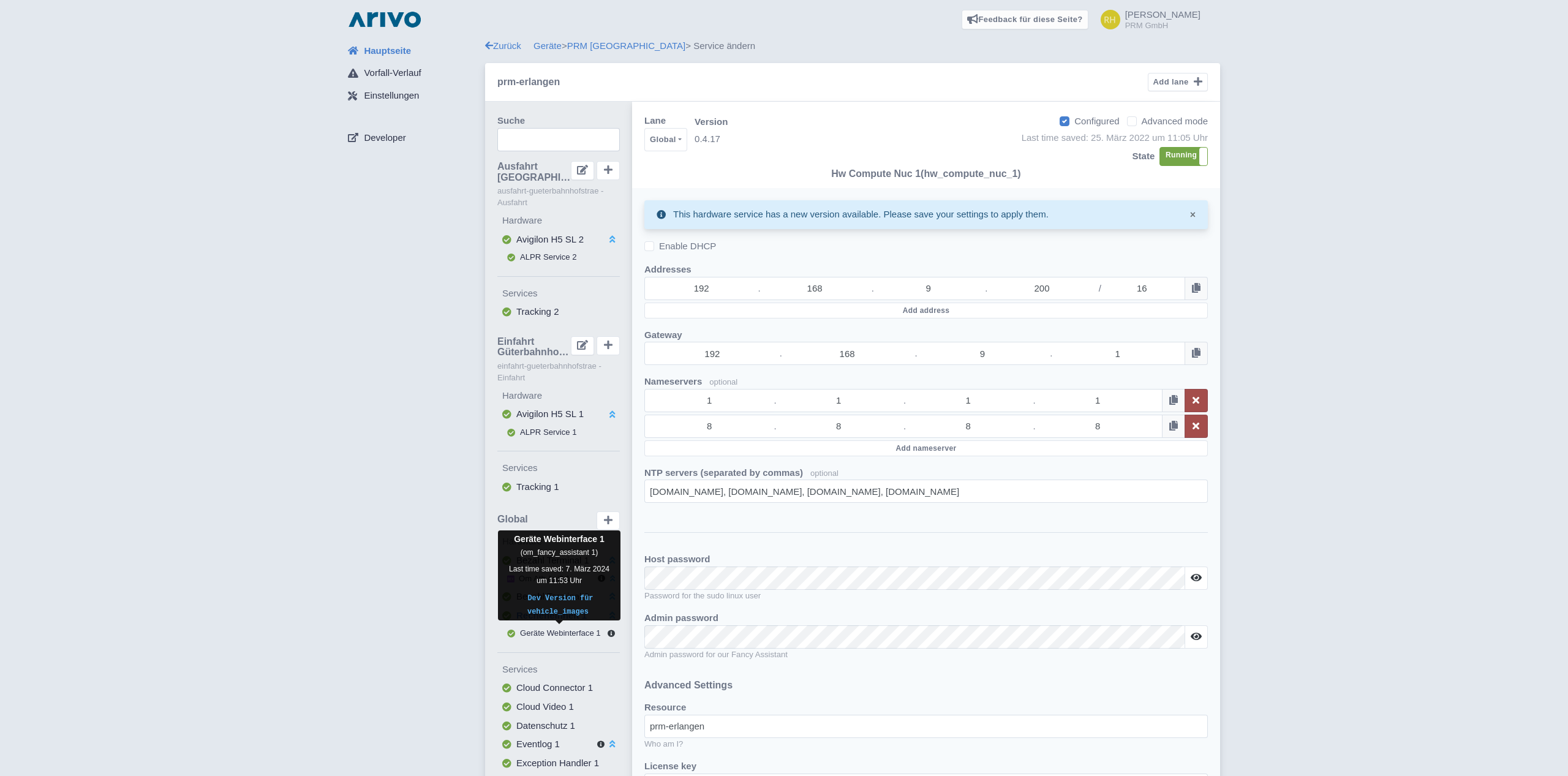
click at [539, 630] on span "Geräte Webinterface 1" at bounding box center [560, 632] width 81 height 9
select select
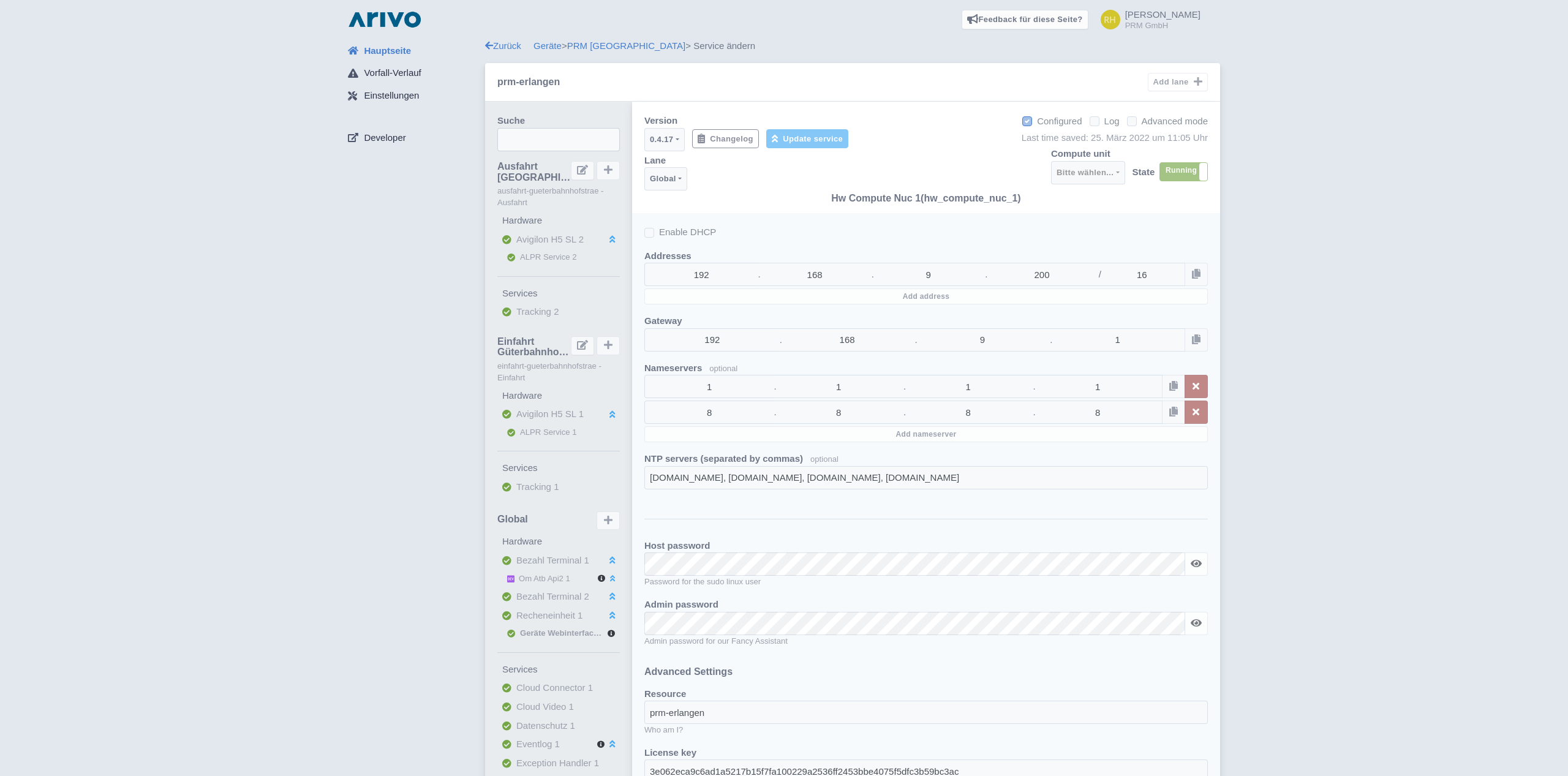
select select "de62c86e-9f55-45fa-a7c8-def1b9a4d795"
select select
select select "7755a5a7-ddf8-4ee3-af00-bfa02b9b7d98"
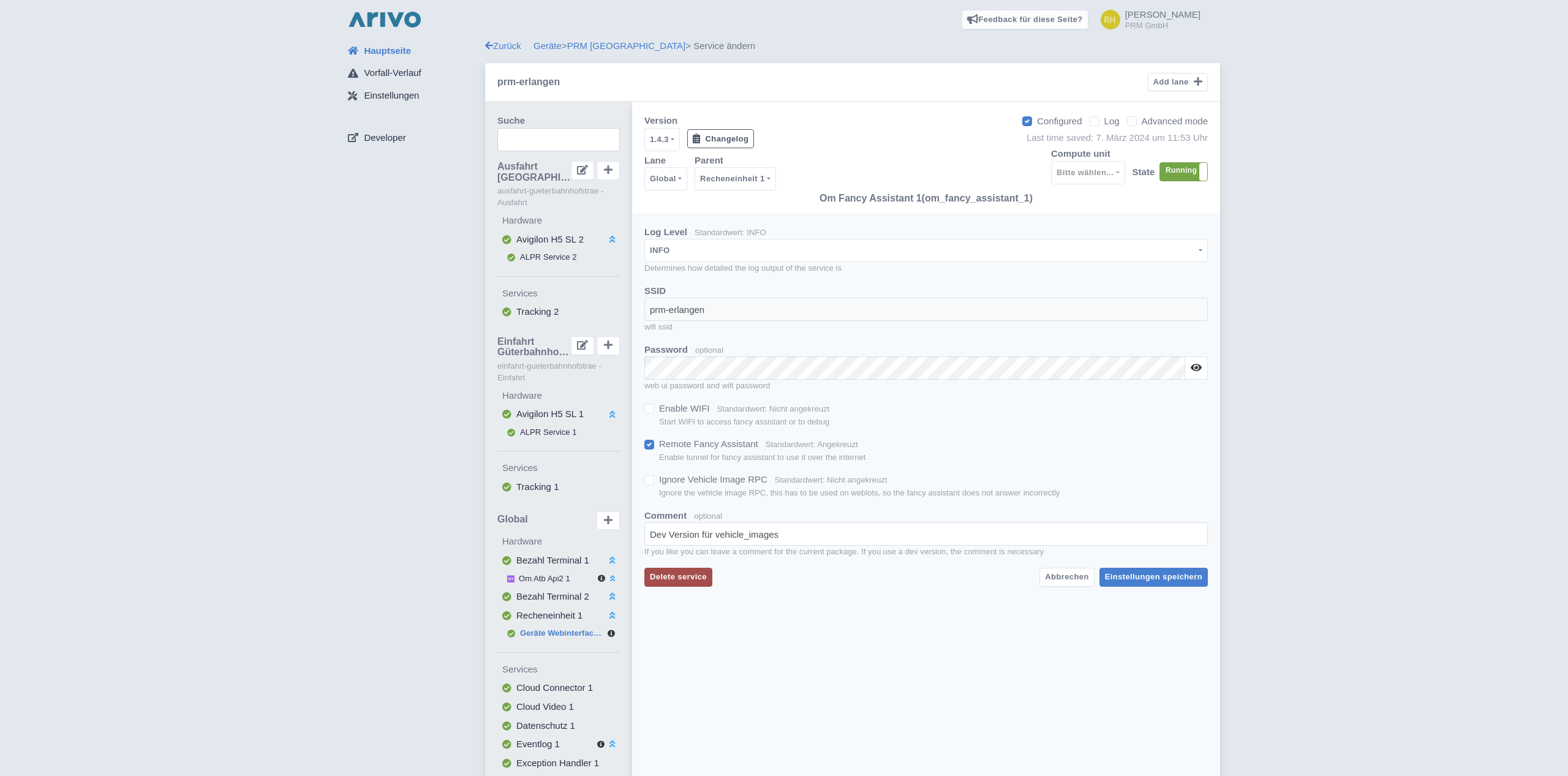
click at [371, 25] on img at bounding box center [385, 19] width 78 height 20
